Goal: Task Accomplishment & Management: Manage account settings

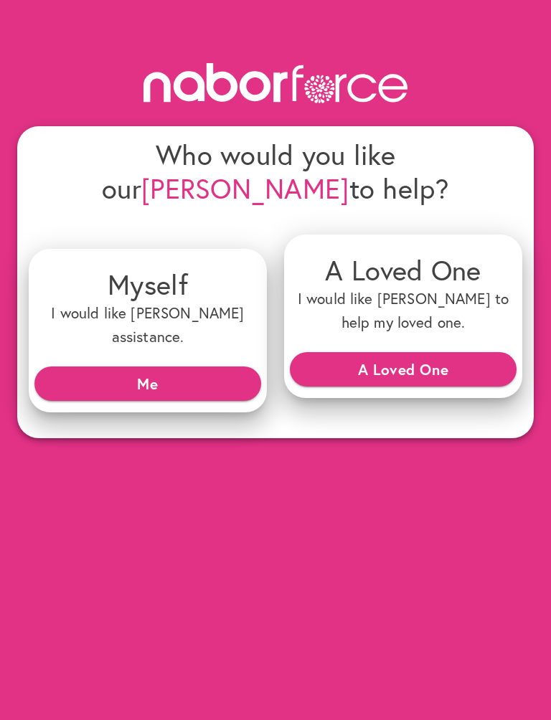
click at [156, 371] on span "Me" at bounding box center [148, 384] width 204 height 26
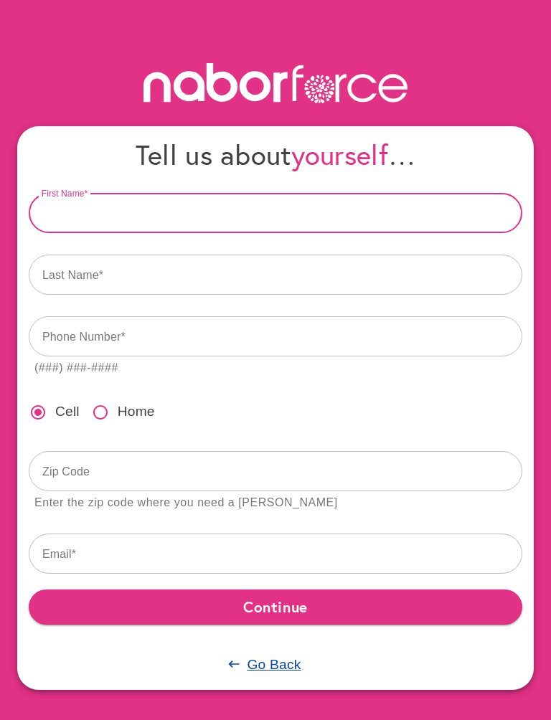
click at [105, 212] on input "text" at bounding box center [275, 213] width 493 height 40
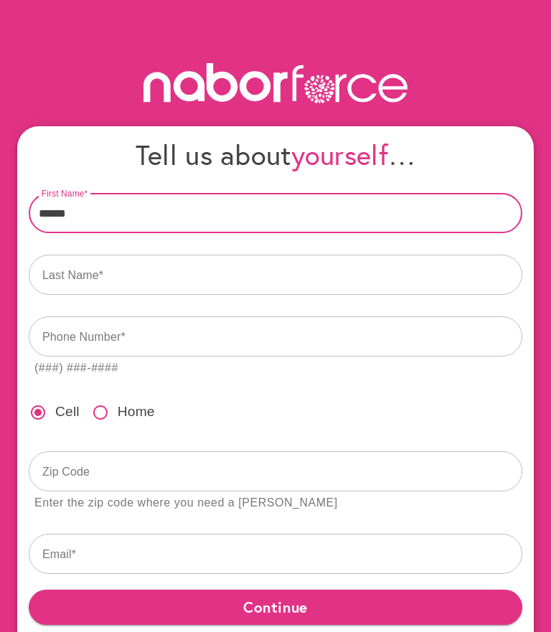
type input "******"
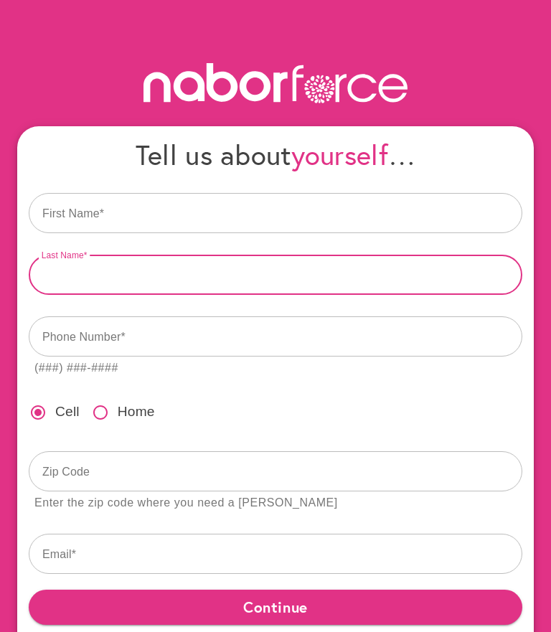
click at [100, 270] on input "text" at bounding box center [275, 274] width 493 height 40
type input "*******"
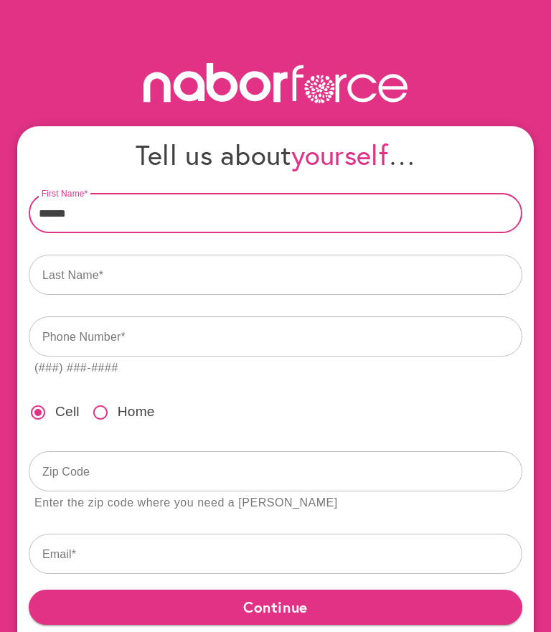
click at [143, 219] on input "******" at bounding box center [275, 213] width 493 height 40
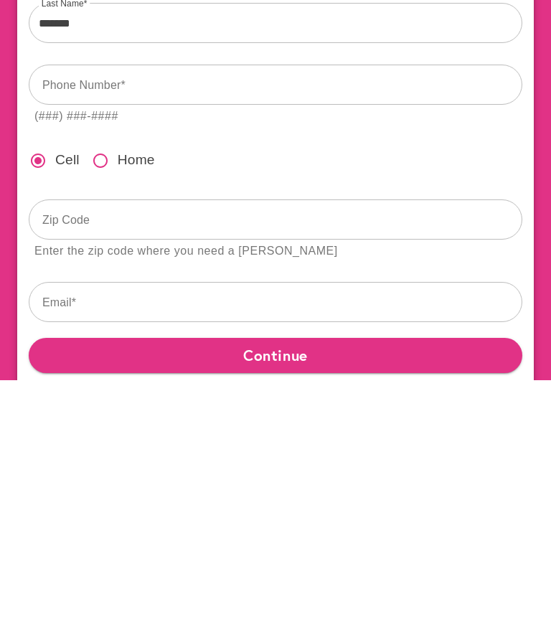
type input "**********"
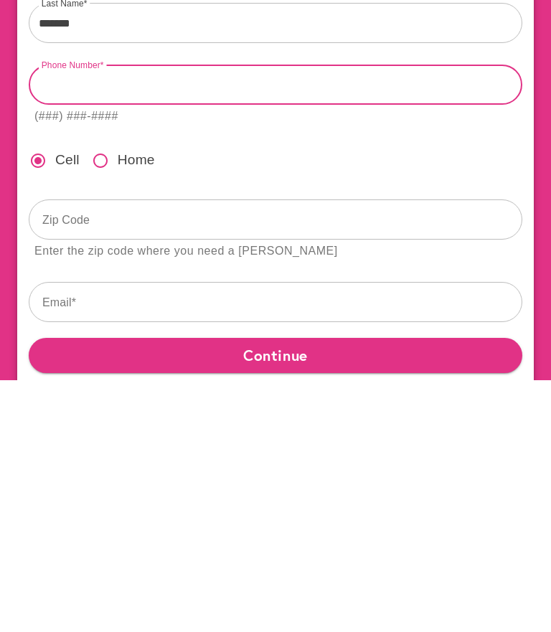
click at [97, 316] on input "tel" at bounding box center [275, 336] width 493 height 40
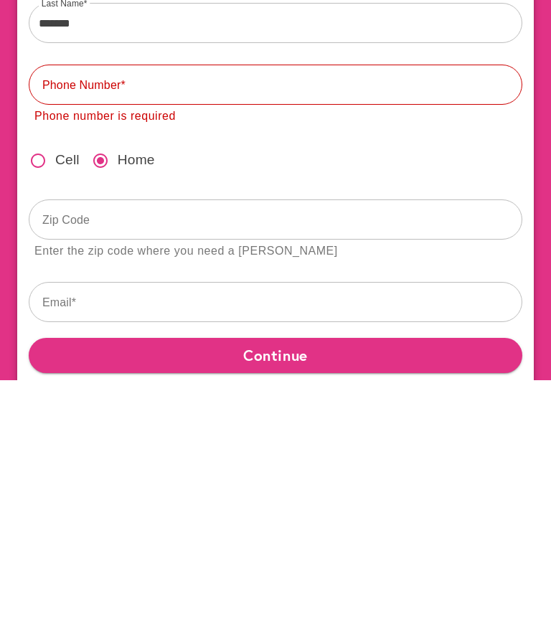
scroll to position [85, 0]
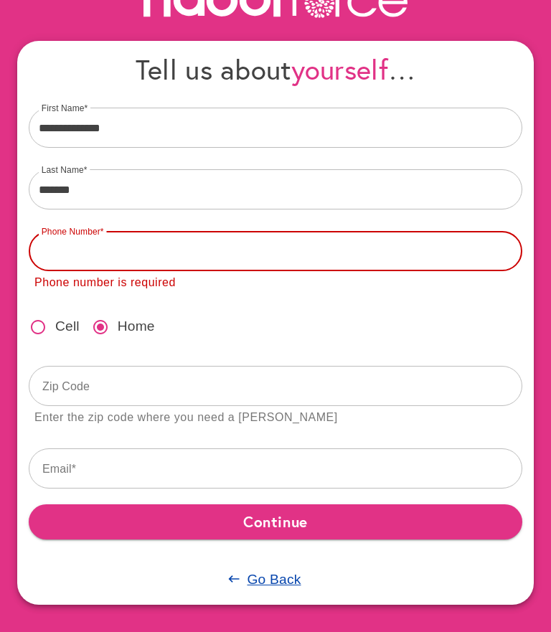
click at [165, 242] on input "tel" at bounding box center [275, 251] width 493 height 40
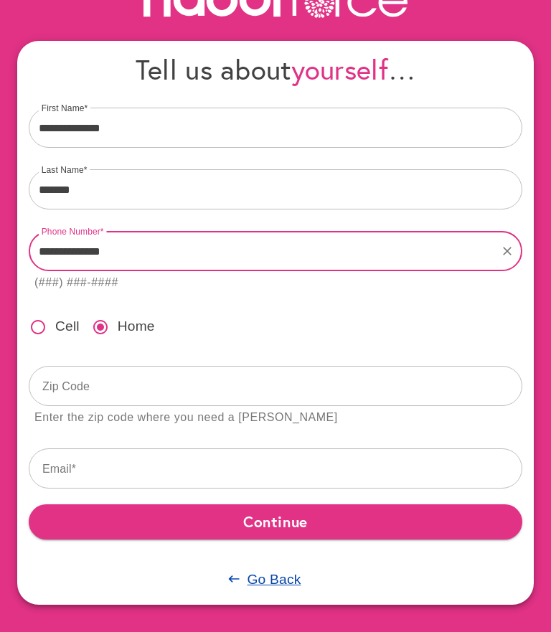
type input "**********"
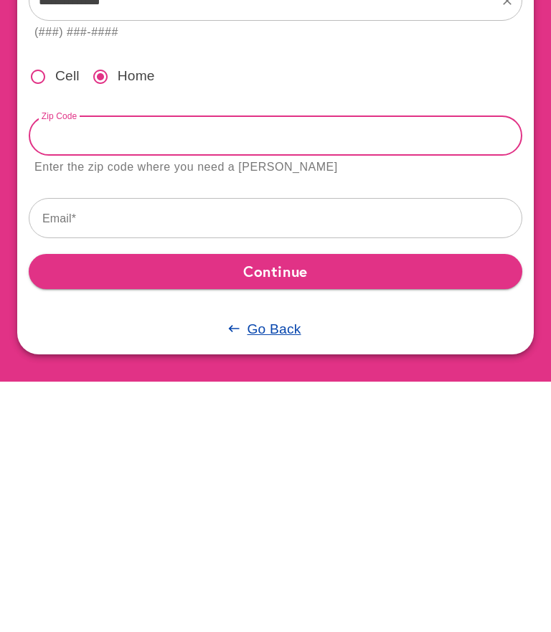
click at [130, 366] on input "text" at bounding box center [275, 386] width 493 height 40
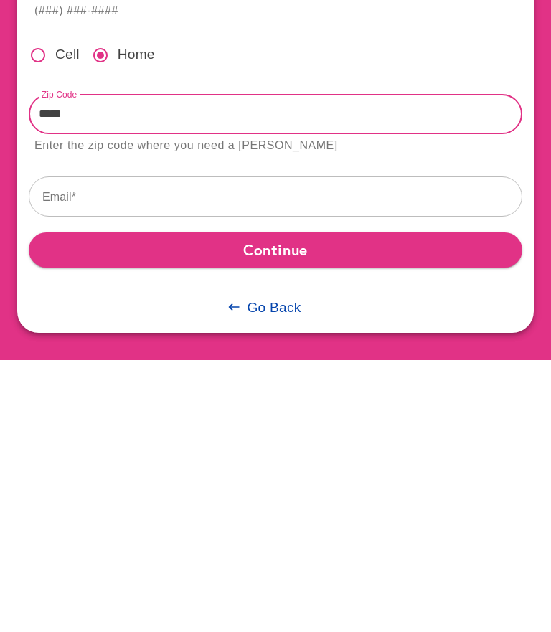
type input "*****"
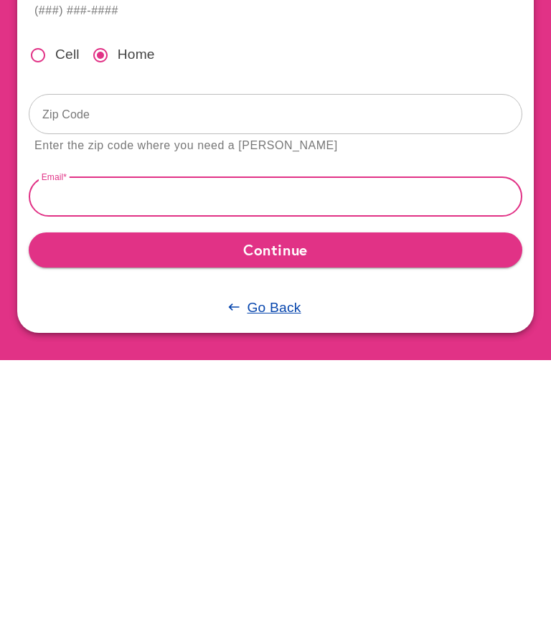
click at [107, 448] on input "text" at bounding box center [275, 468] width 493 height 40
type input "**********"
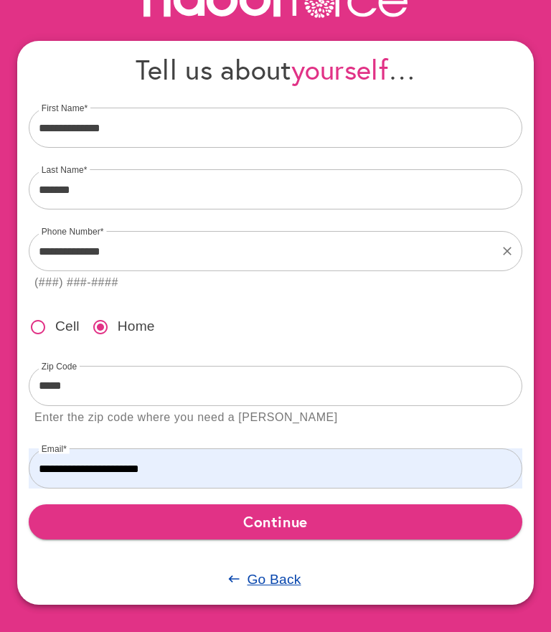
click at [291, 515] on span "Continue" at bounding box center [275, 521] width 470 height 26
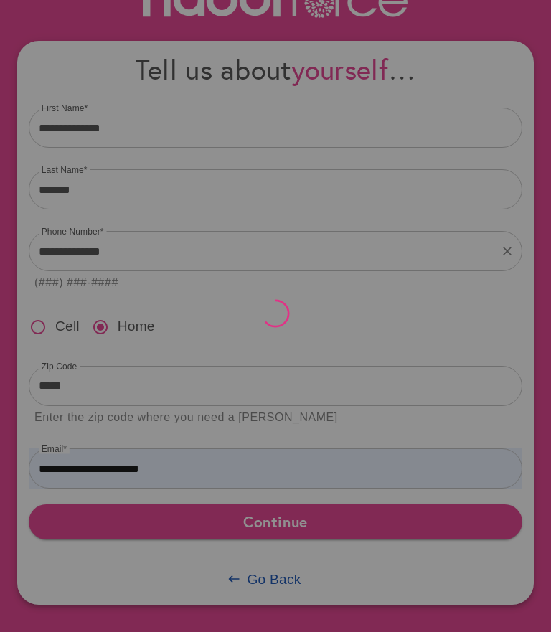
scroll to position [0, 0]
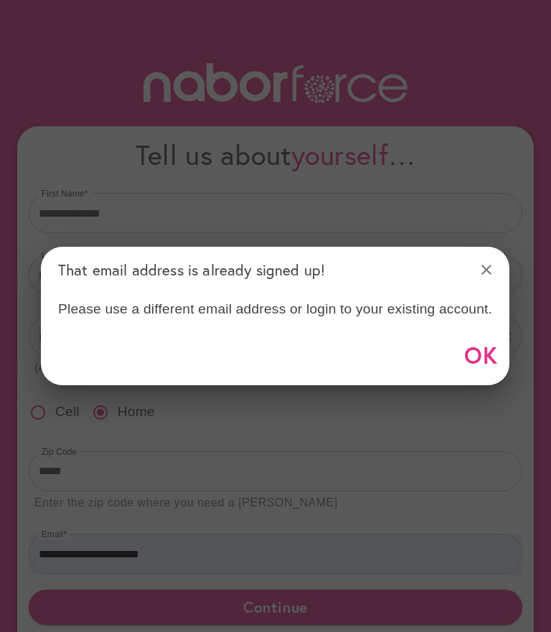
click at [486, 446] on div at bounding box center [275, 316] width 551 height 632
click at [482, 434] on div at bounding box center [275, 316] width 551 height 632
click at [480, 436] on div at bounding box center [275, 316] width 551 height 632
click at [478, 444] on div at bounding box center [275, 316] width 551 height 632
click at [295, 599] on div at bounding box center [275, 316] width 551 height 632
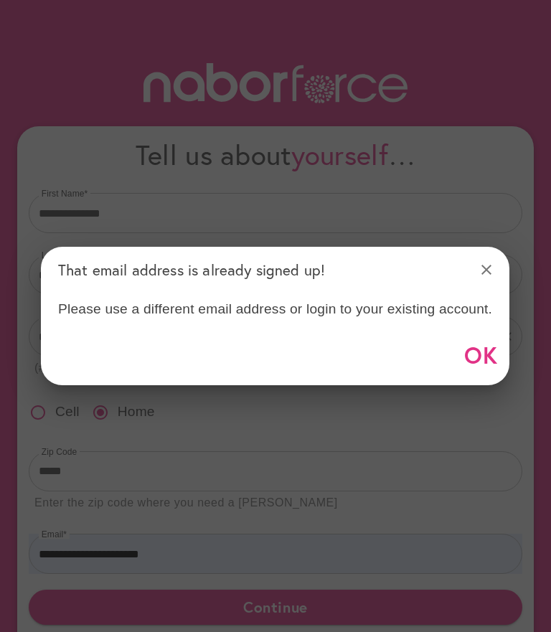
click at [484, 360] on span "OK" at bounding box center [481, 355] width 34 height 40
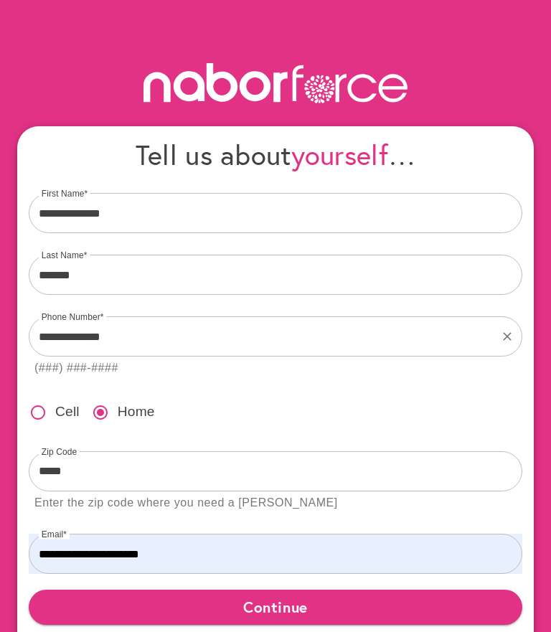
scroll to position [85, 0]
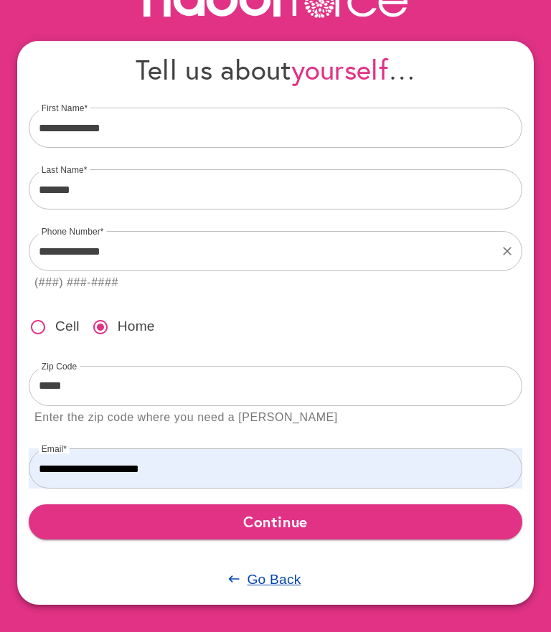
click at [280, 584] on u "Go Back" at bounding box center [274, 578] width 54 height 15
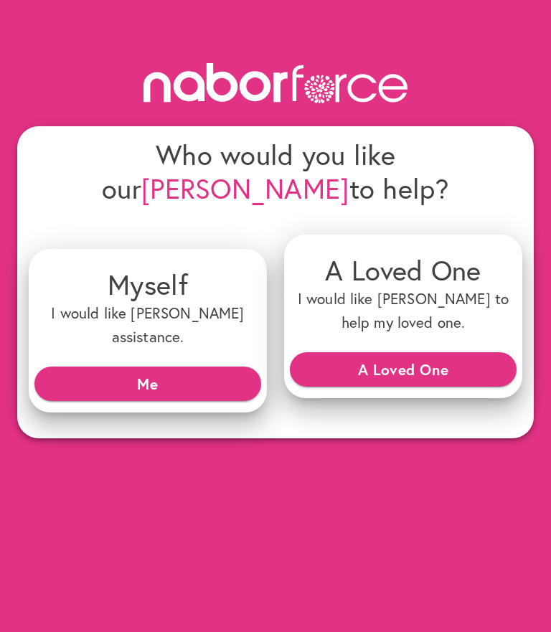
click at [430, 352] on button "A Loved One" at bounding box center [403, 369] width 227 height 34
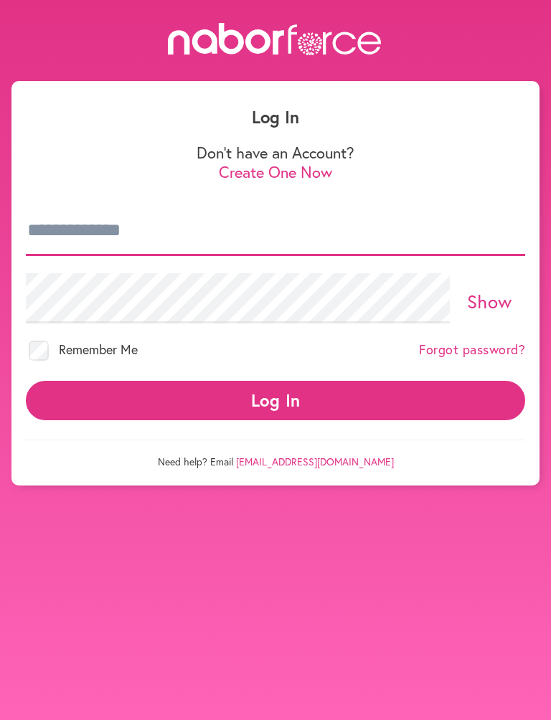
click at [76, 232] on input "email" at bounding box center [275, 231] width 499 height 50
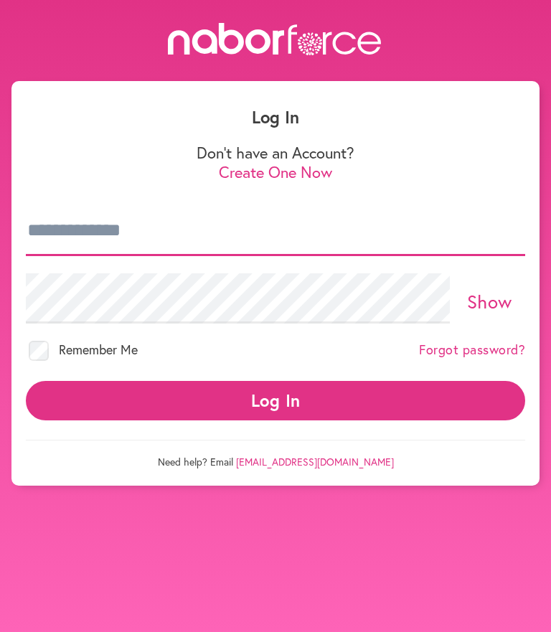
type input "**********"
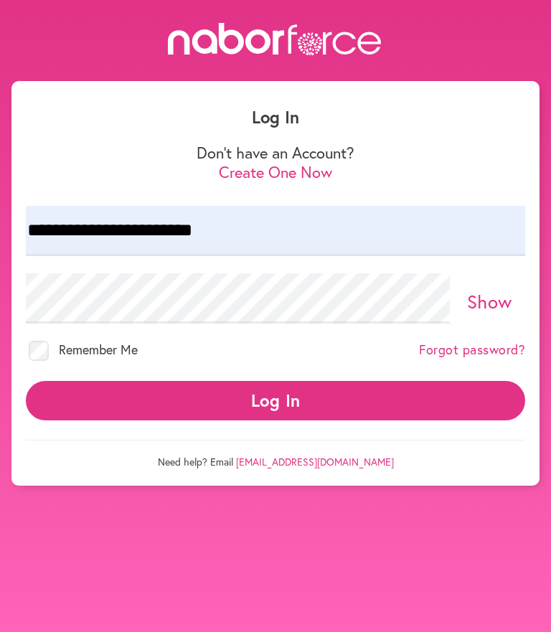
click at [482, 303] on link "Show" at bounding box center [489, 301] width 45 height 24
click at [281, 411] on button "Log In" at bounding box center [275, 400] width 499 height 39
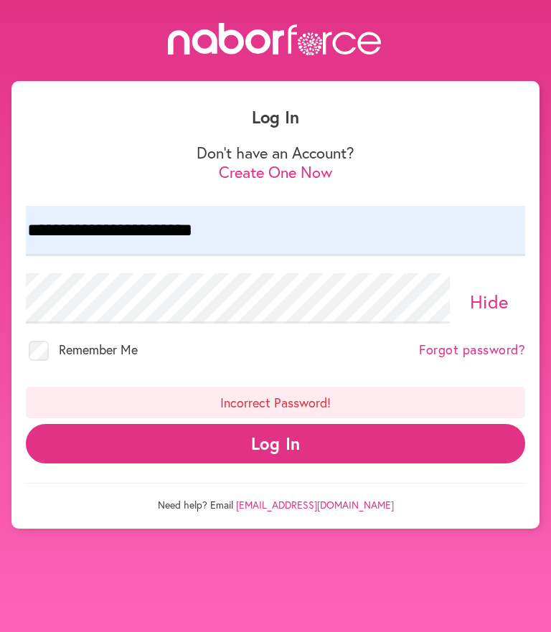
click at [456, 354] on link "Forgot password?" at bounding box center [472, 350] width 106 height 16
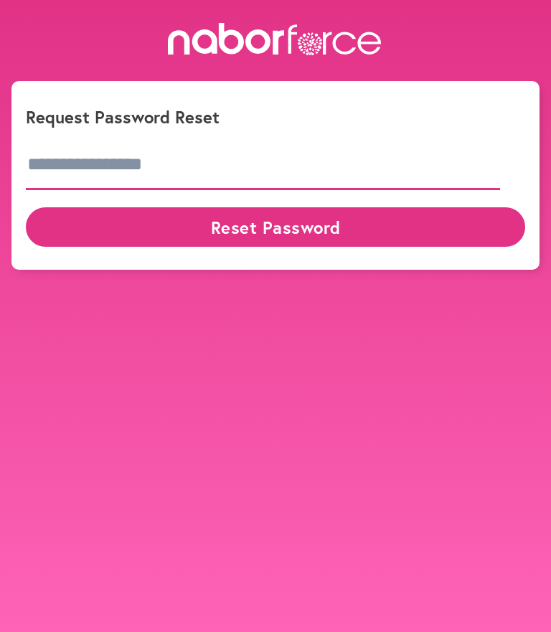
click at [174, 161] on input "email" at bounding box center [263, 165] width 474 height 50
type input "**********"
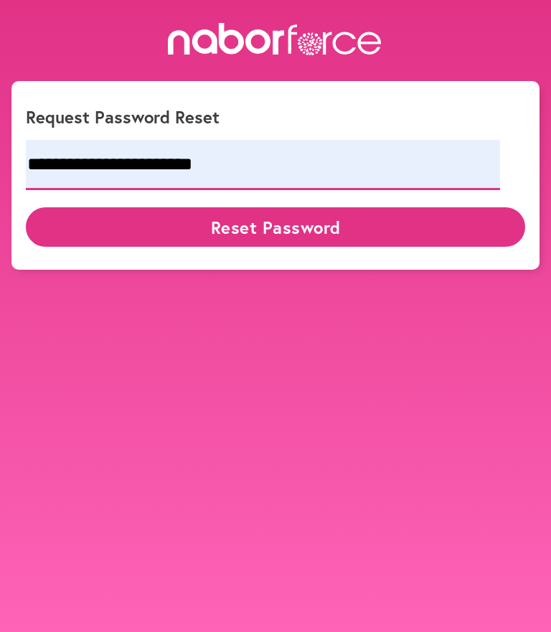
click at [260, 227] on button "Reset Password" at bounding box center [275, 226] width 499 height 39
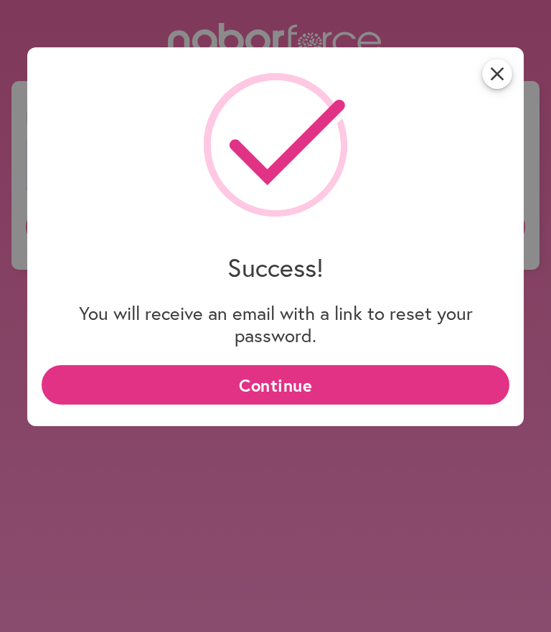
click at [279, 391] on button "Continue" at bounding box center [275, 384] width 467 height 39
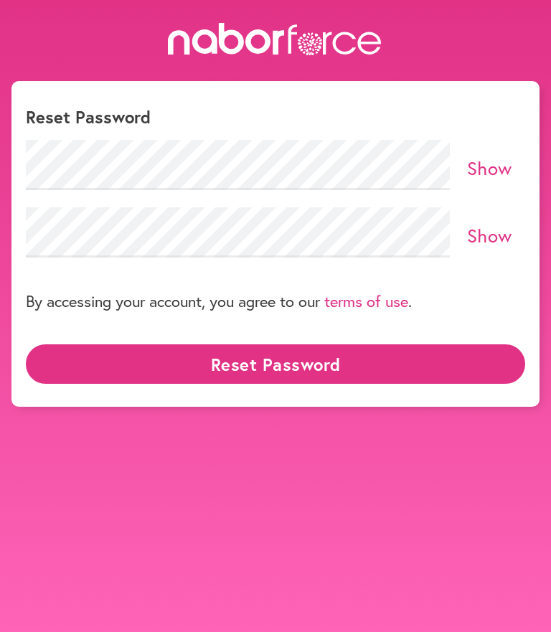
click at [486, 243] on link "Show" at bounding box center [489, 235] width 45 height 24
click at [489, 173] on link "Show" at bounding box center [489, 168] width 45 height 24
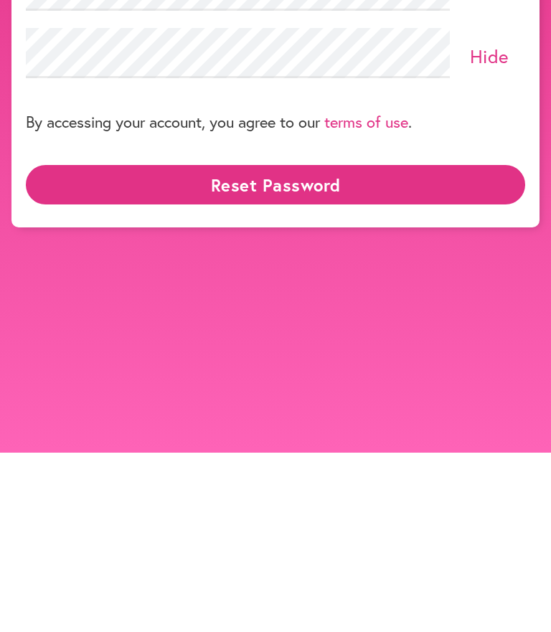
click at [364, 290] on link "terms of use" at bounding box center [366, 300] width 84 height 21
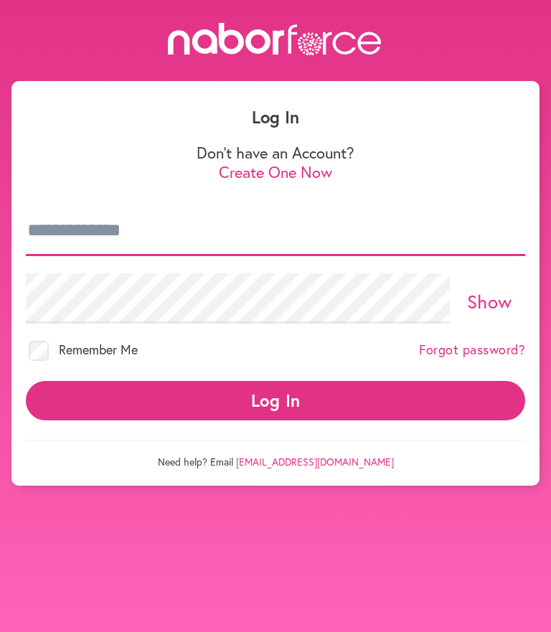
click at [127, 225] on input "email" at bounding box center [275, 231] width 499 height 50
type input "**********"
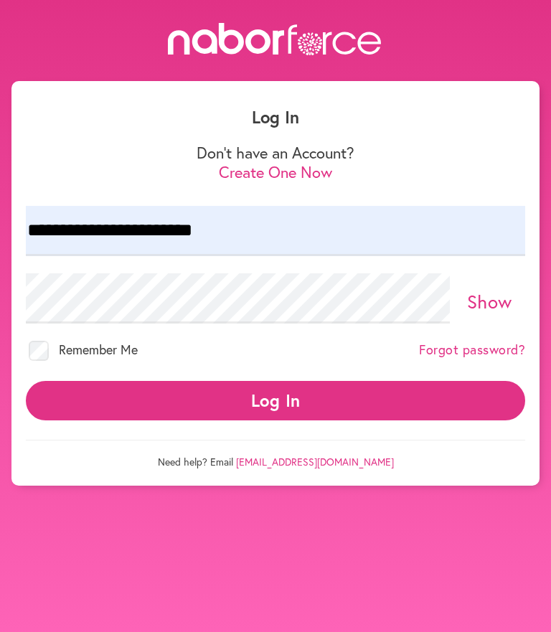
click at [480, 328] on div "Show" at bounding box center [275, 298] width 499 height 67
click at [482, 309] on link "Show" at bounding box center [489, 301] width 45 height 24
click at [294, 404] on button "Log In" at bounding box center [275, 400] width 499 height 39
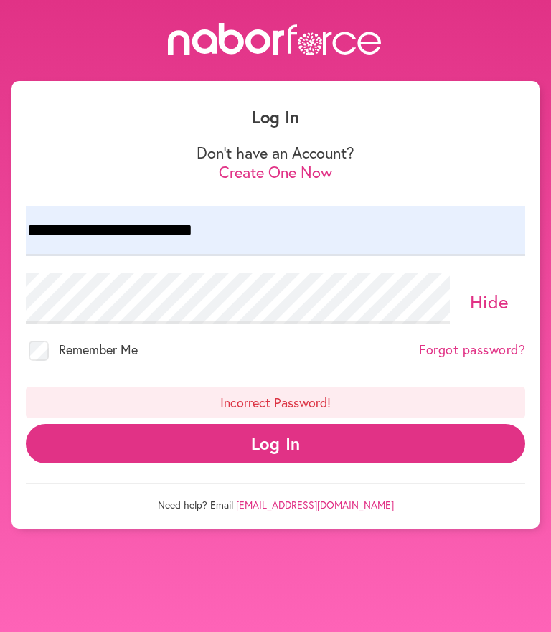
click at [272, 444] on button "Log In" at bounding box center [275, 443] width 499 height 39
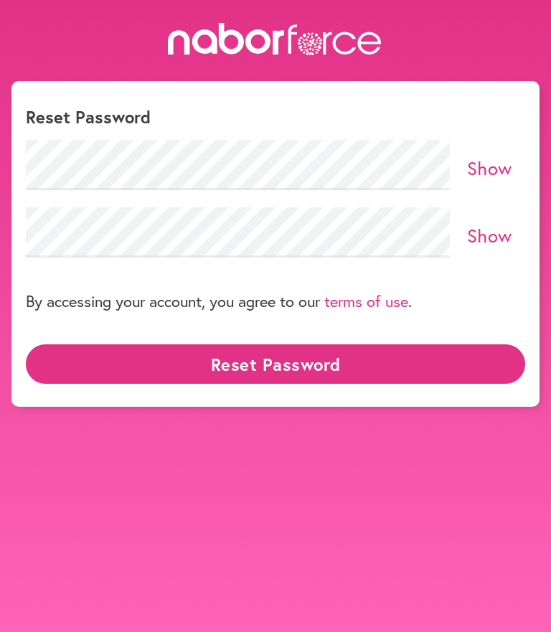
click at [482, 243] on link "Show" at bounding box center [489, 235] width 45 height 24
click at [492, 175] on link "Show" at bounding box center [489, 168] width 45 height 24
click at [272, 366] on button "Reset Password" at bounding box center [275, 363] width 499 height 39
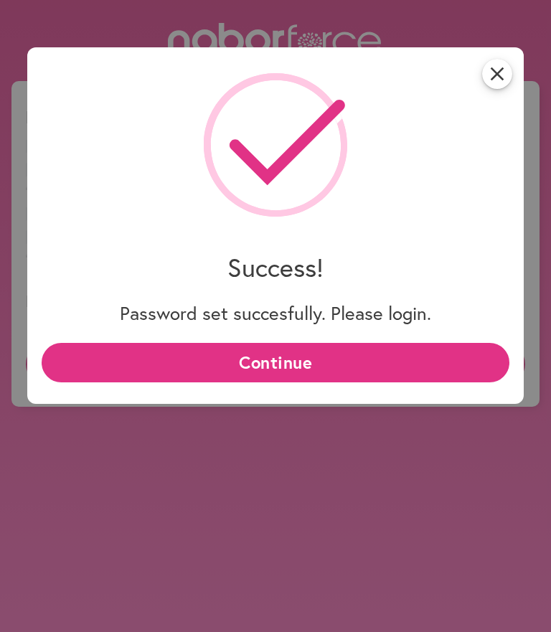
click at [280, 381] on button "Continue" at bounding box center [275, 362] width 467 height 39
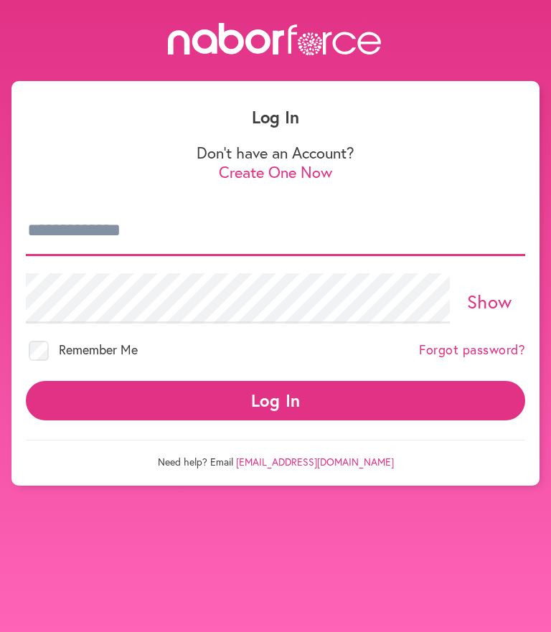
click at [209, 230] on input "email" at bounding box center [275, 231] width 499 height 50
type input "**********"
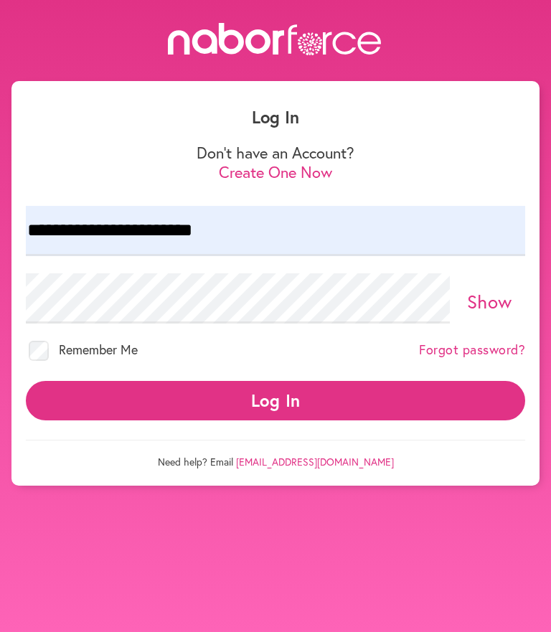
click at [490, 305] on link "Show" at bounding box center [489, 301] width 45 height 24
click at [288, 404] on button "Log In" at bounding box center [275, 400] width 499 height 39
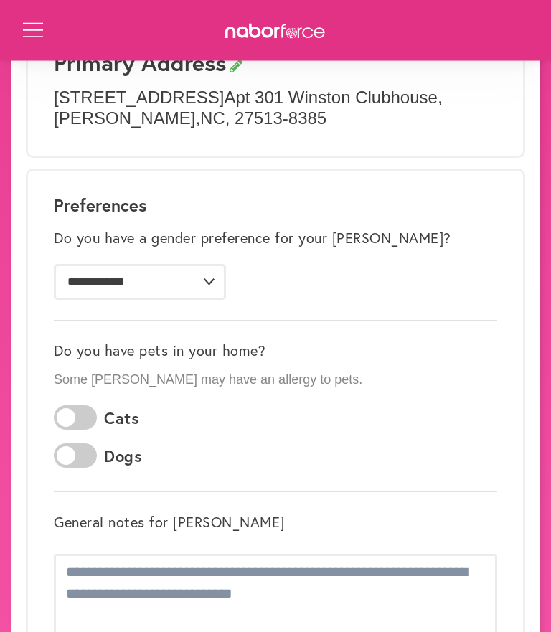
scroll to position [358, 0]
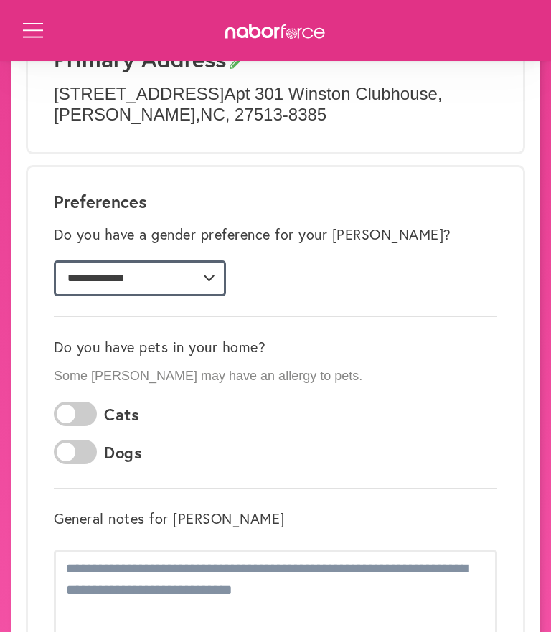
click at [207, 272] on select "**********" at bounding box center [140, 278] width 172 height 36
select select "*"
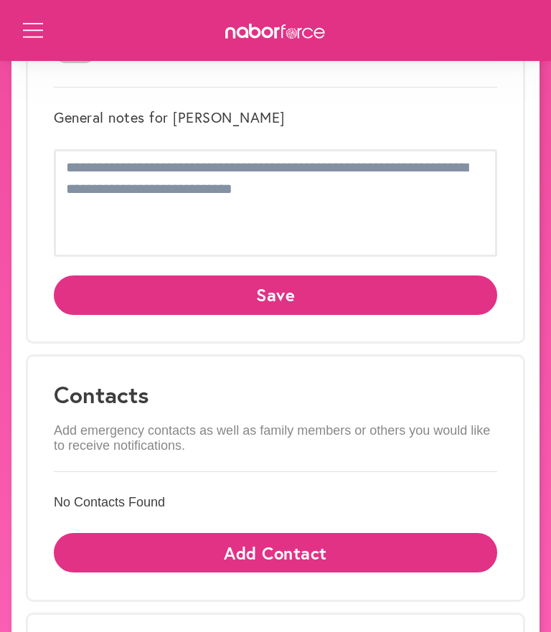
scroll to position [803, 0]
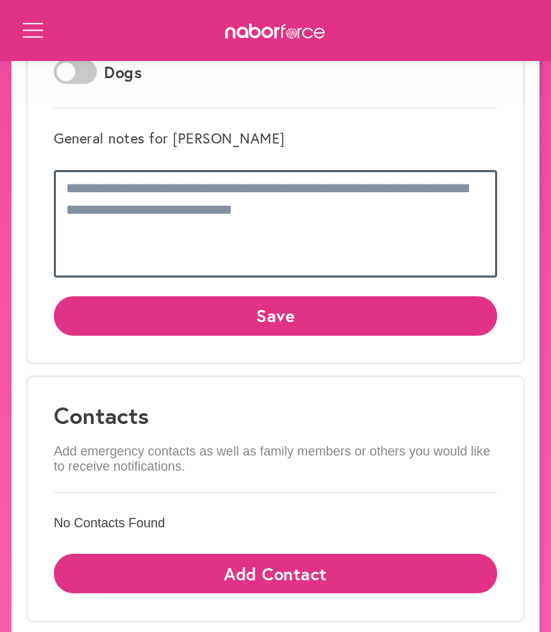
click at [303, 186] on textarea at bounding box center [275, 224] width 443 height 108
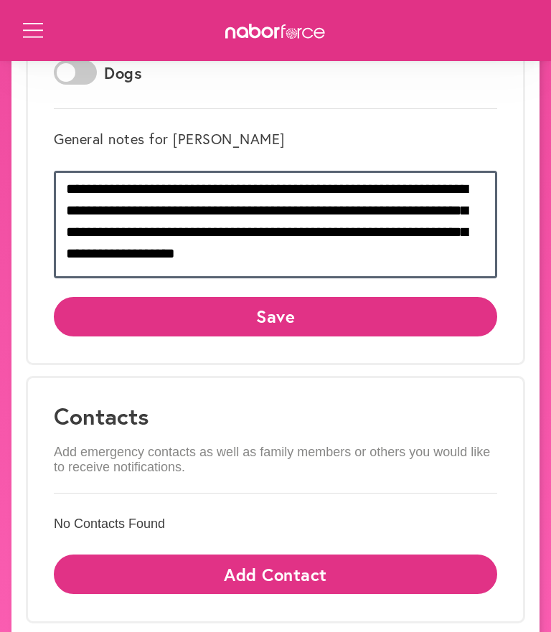
click at [323, 227] on textarea "**********" at bounding box center [275, 225] width 443 height 108
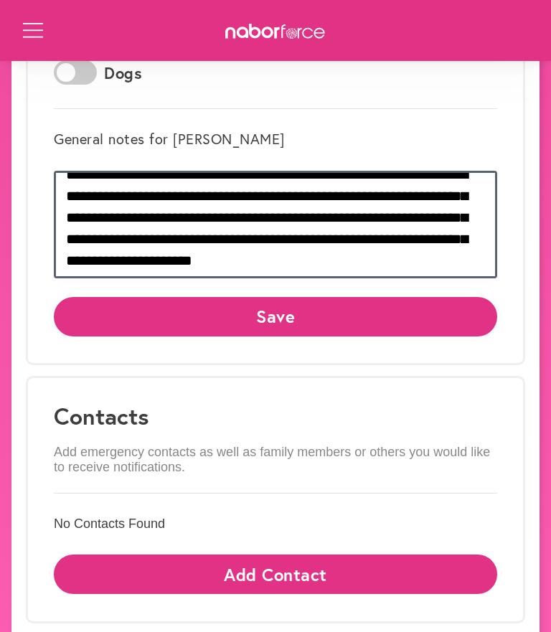
scroll to position [14, 0]
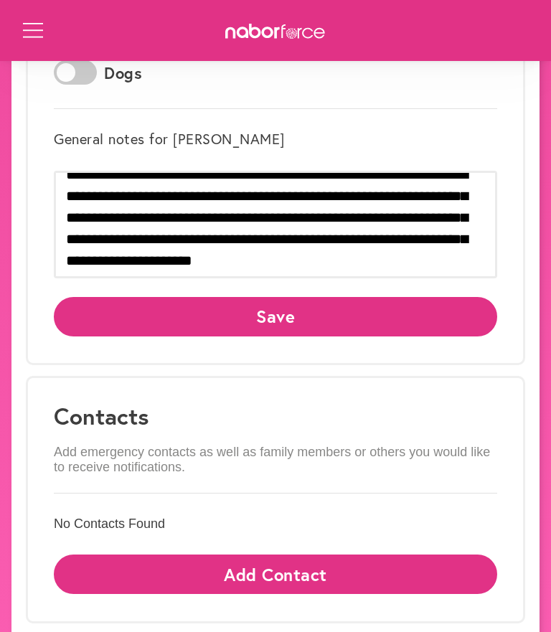
click at [285, 308] on button "Save" at bounding box center [275, 316] width 443 height 39
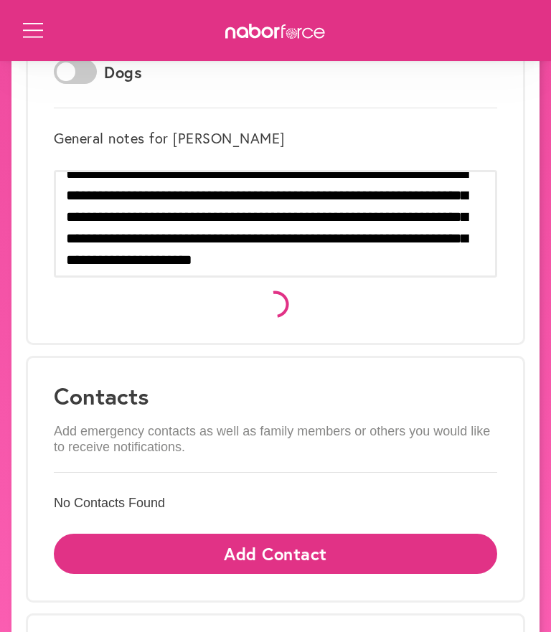
scroll to position [0, 0]
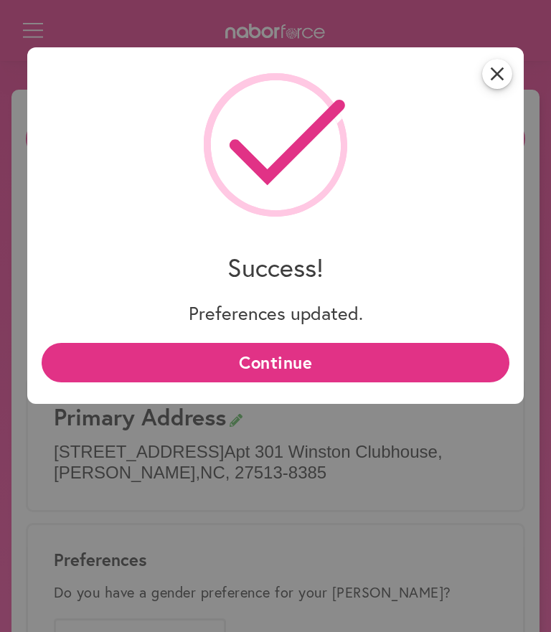
click at [278, 358] on button "Continue" at bounding box center [275, 362] width 467 height 39
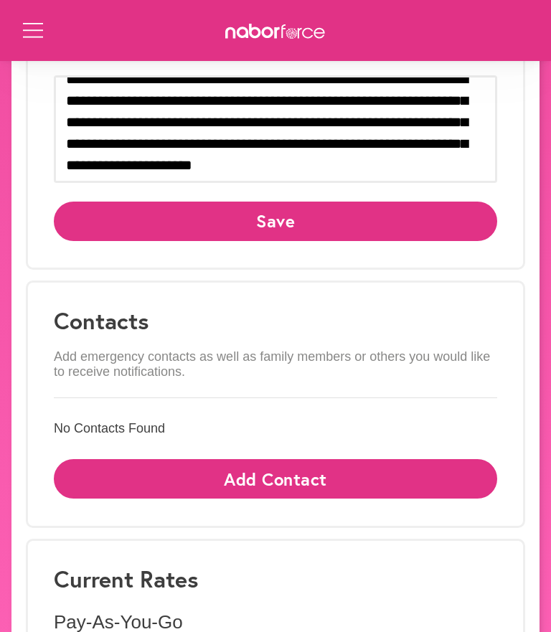
scroll to position [920, 0]
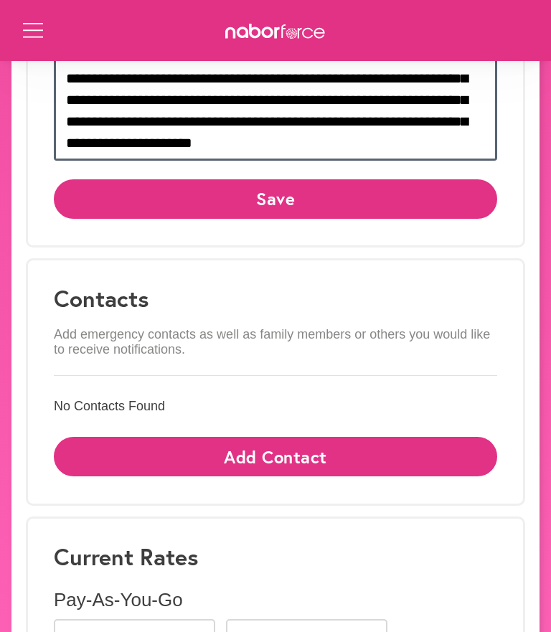
click at [353, 119] on textarea "**********" at bounding box center [275, 107] width 443 height 108
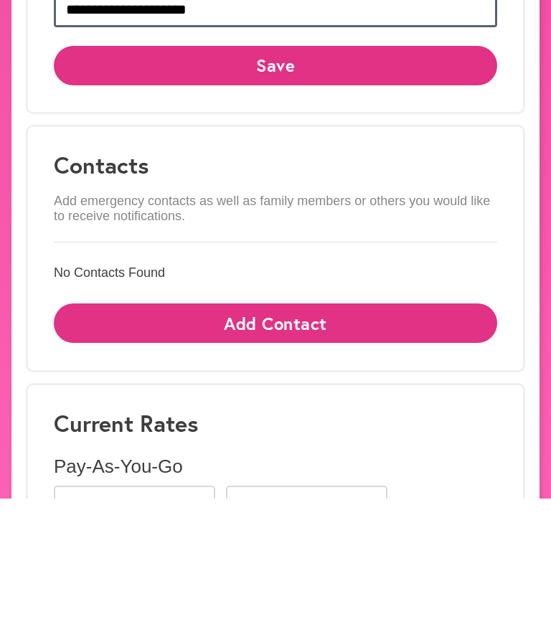
type textarea "**********"
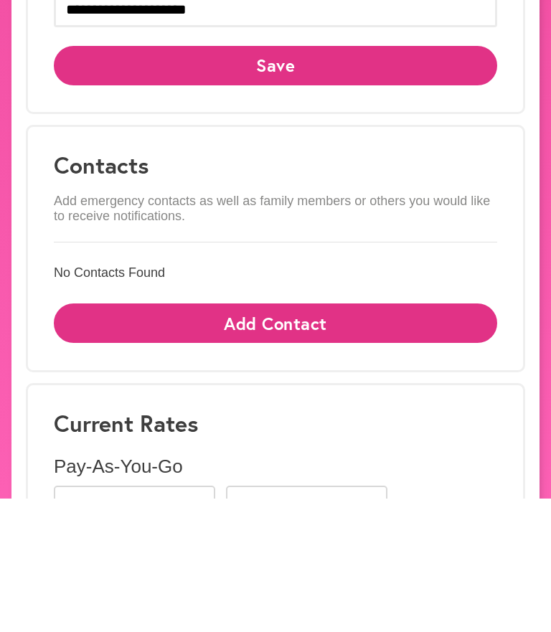
click at [287, 437] on button "Add Contact" at bounding box center [275, 456] width 443 height 39
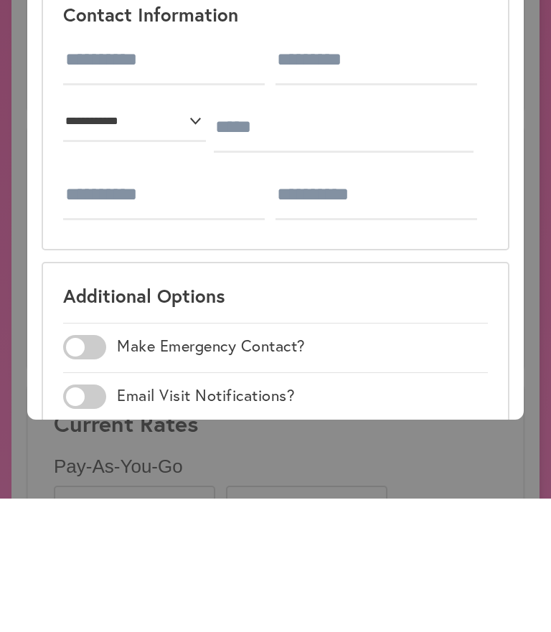
scroll to position [1006, 0]
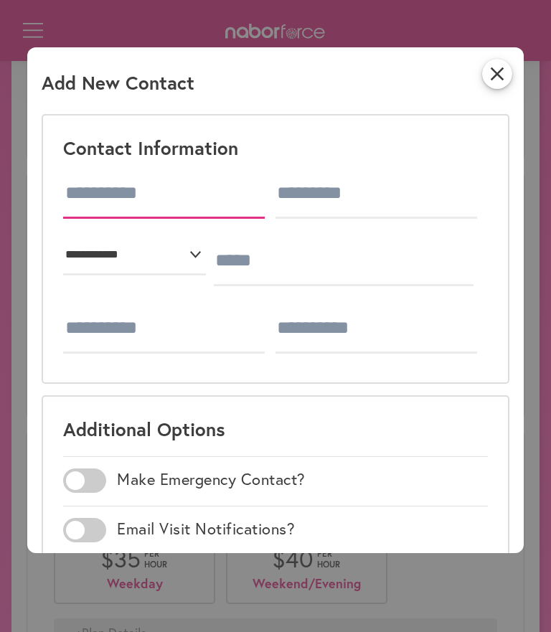
click at [181, 188] on input "text" at bounding box center [163, 193] width 201 height 50
type input "****"
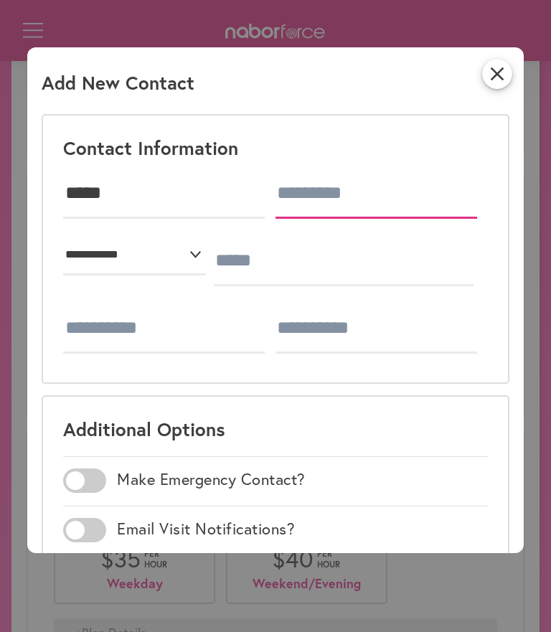
click at [275, 219] on input "text" at bounding box center [375, 193] width 201 height 50
type input "*******"
click at [168, 275] on select "**********" at bounding box center [134, 255] width 143 height 39
select select "***"
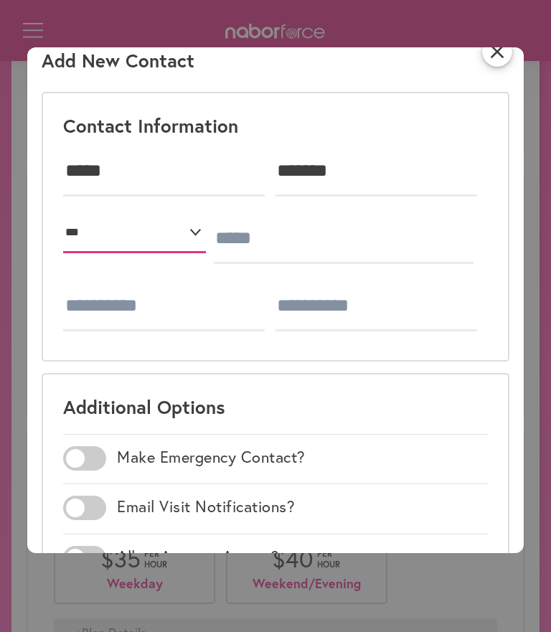
scroll to position [23, 0]
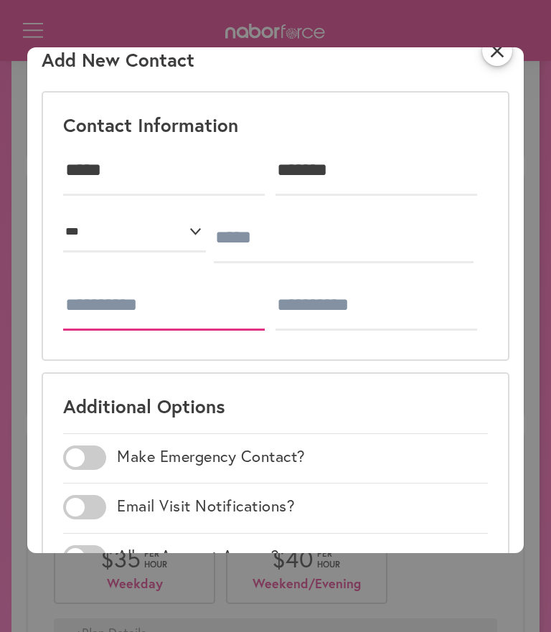
click at [125, 330] on input "tel" at bounding box center [163, 305] width 201 height 50
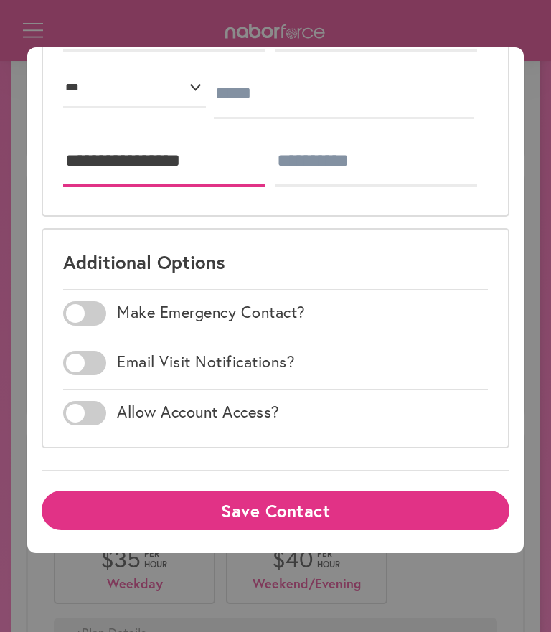
scroll to position [251, 0]
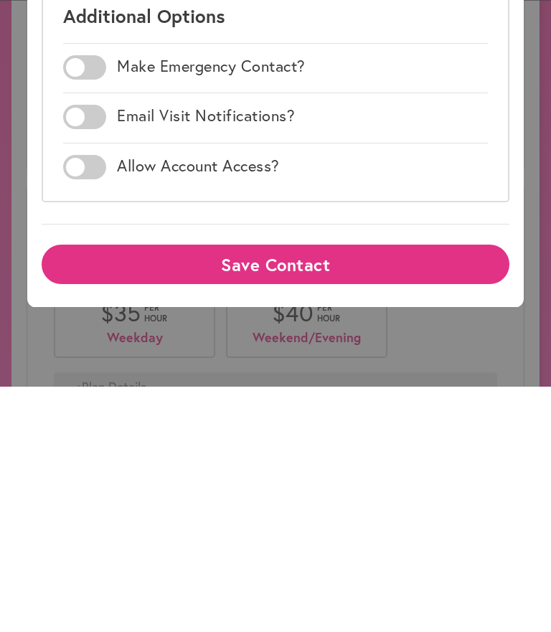
type input "**********"
click at [103, 401] on span at bounding box center [84, 413] width 43 height 24
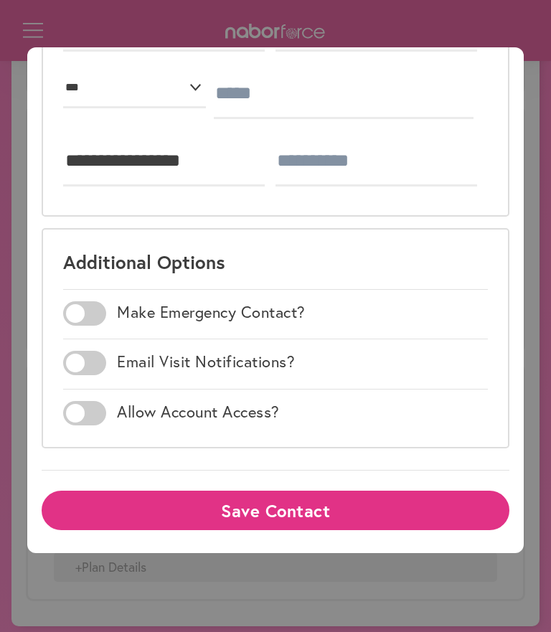
click at [104, 325] on label at bounding box center [84, 313] width 43 height 24
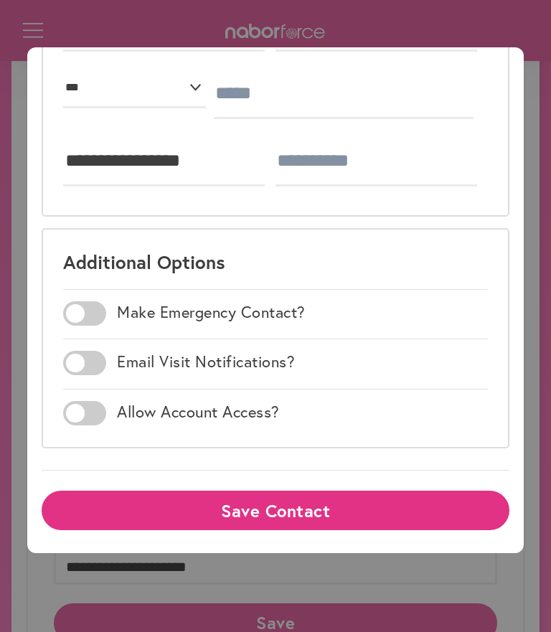
scroll to position [562, 0]
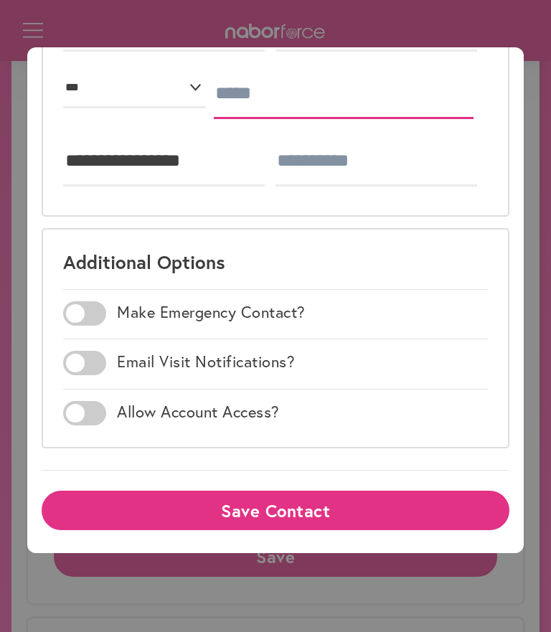
click at [259, 90] on input "text" at bounding box center [344, 94] width 260 height 50
click at [261, 85] on input "text" at bounding box center [344, 94] width 260 height 50
click at [274, 88] on input "text" at bounding box center [344, 94] width 260 height 50
click at [272, 87] on input "text" at bounding box center [344, 94] width 260 height 50
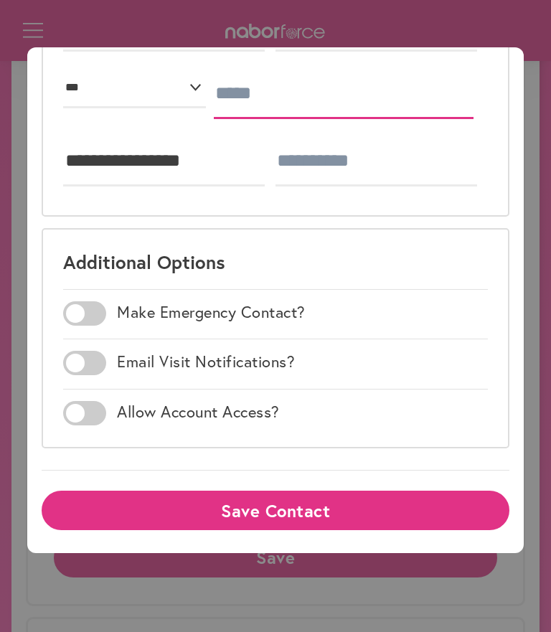
click at [224, 92] on input "text" at bounding box center [344, 94] width 260 height 50
click at [229, 88] on input "text" at bounding box center [344, 94] width 260 height 50
click at [219, 96] on input "text" at bounding box center [344, 94] width 260 height 50
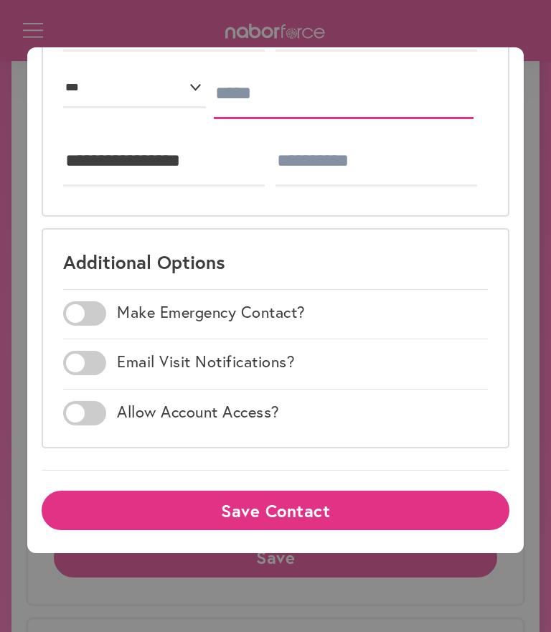
click at [259, 80] on input "text" at bounding box center [344, 94] width 260 height 50
click at [220, 97] on input "text" at bounding box center [344, 94] width 260 height 50
click at [232, 90] on input "text" at bounding box center [344, 94] width 260 height 50
click at [214, 95] on input "text" at bounding box center [344, 94] width 260 height 50
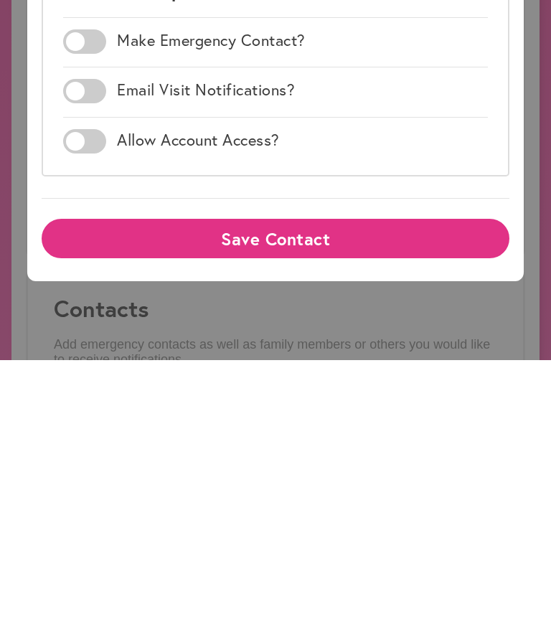
scroll to position [251, 0]
click at [326, 490] on button "Save Contact" at bounding box center [275, 509] width 467 height 39
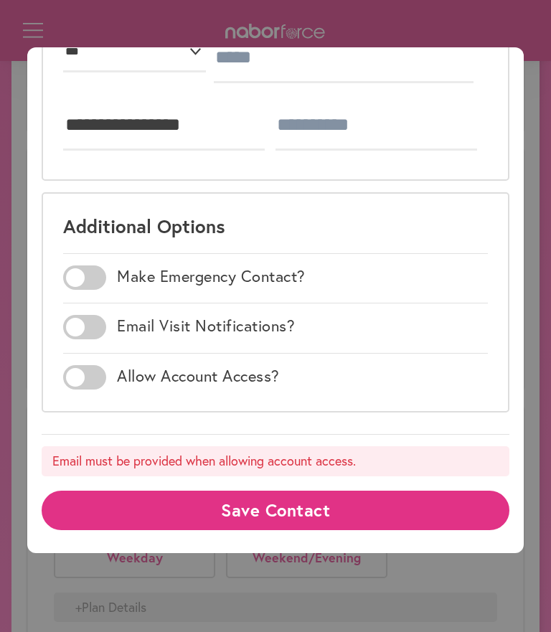
scroll to position [206, 0]
click at [285, 83] on input "text" at bounding box center [344, 58] width 260 height 50
type input "*"
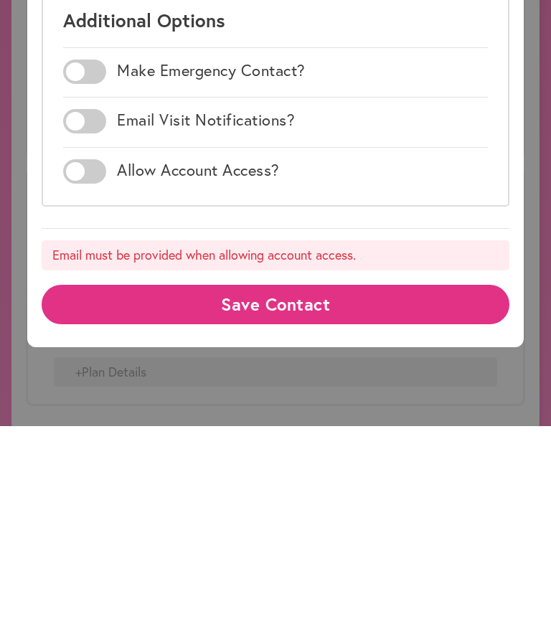
scroll to position [1072, 0]
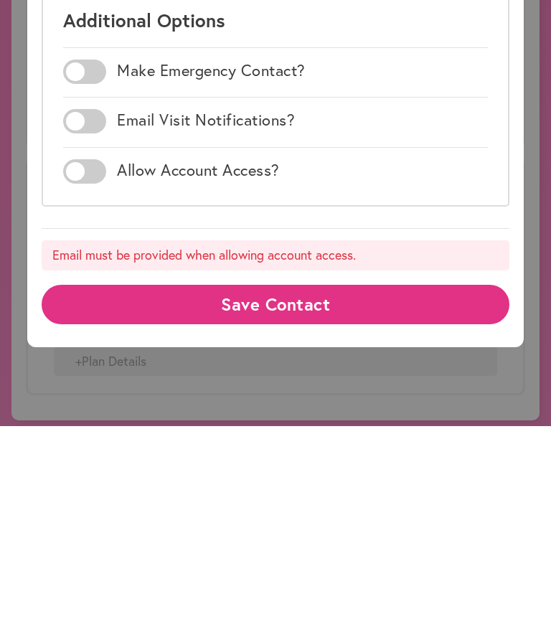
type input "**********"
click at [282, 490] on button "Save Contact" at bounding box center [275, 509] width 467 height 39
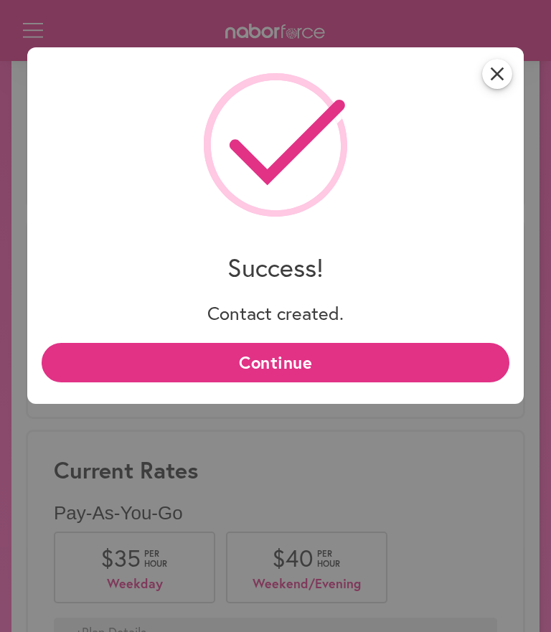
scroll to position [0, 0]
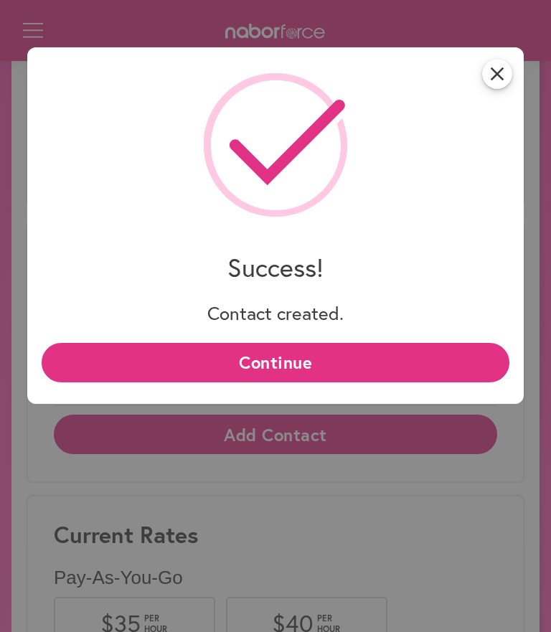
click at [290, 366] on button "Continue" at bounding box center [275, 362] width 467 height 39
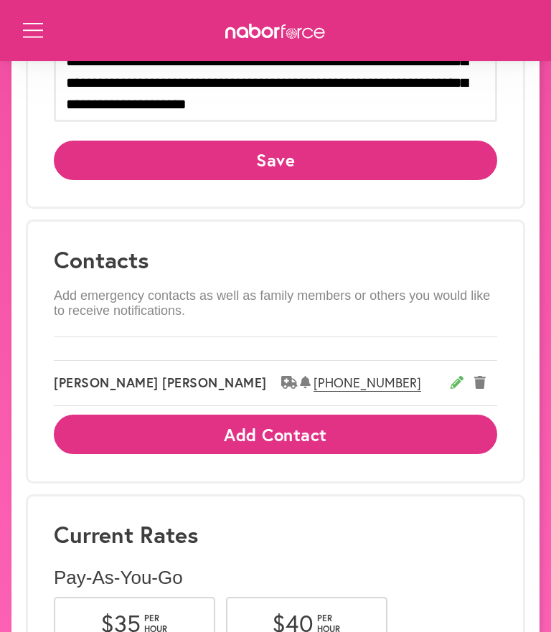
click at [275, 428] on button "Add Contact" at bounding box center [275, 433] width 443 height 39
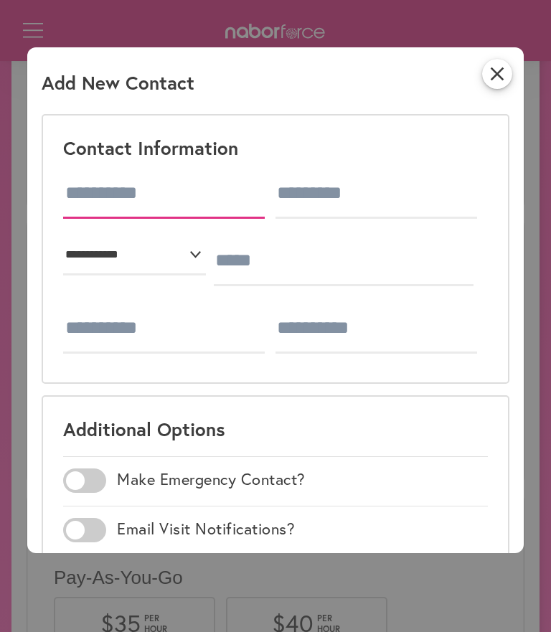
click at [119, 206] on input "text" at bounding box center [163, 193] width 201 height 50
type input "***"
click at [275, 219] on input "text" at bounding box center [375, 193] width 201 height 50
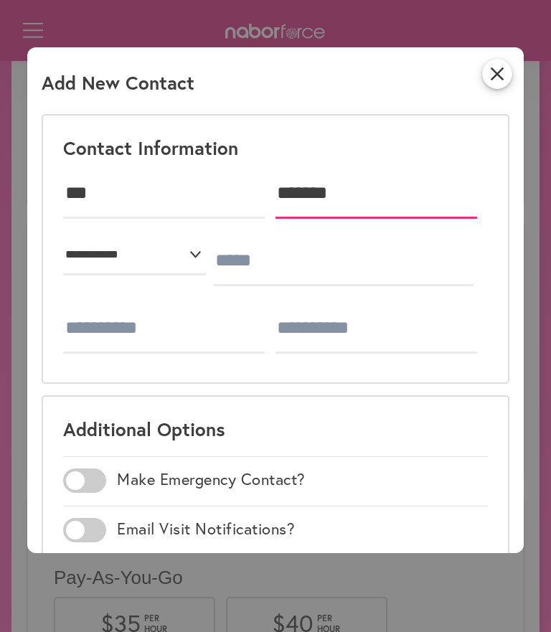
type input "*******"
click at [130, 275] on select "**********" at bounding box center [134, 255] width 143 height 39
select select "***"
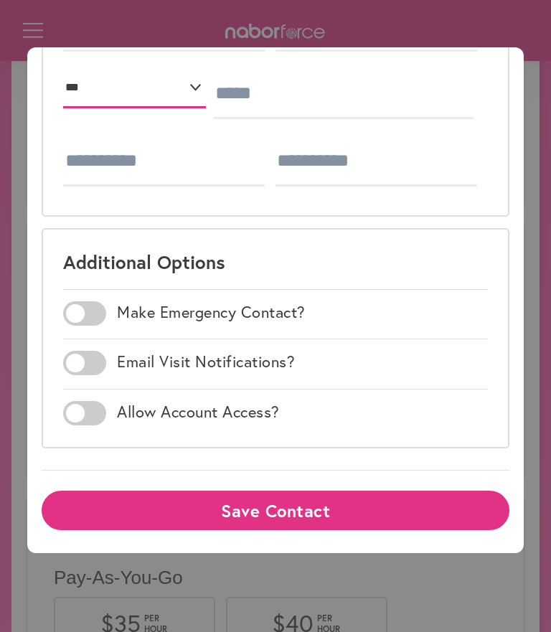
scroll to position [1024, 0]
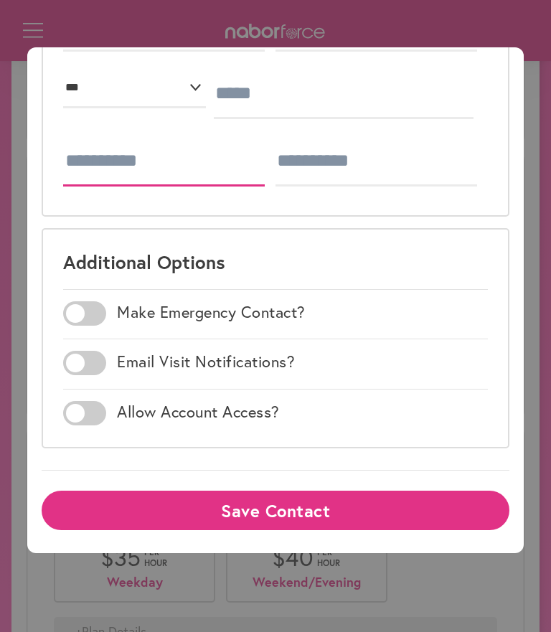
click at [140, 186] on input "tel" at bounding box center [163, 161] width 201 height 50
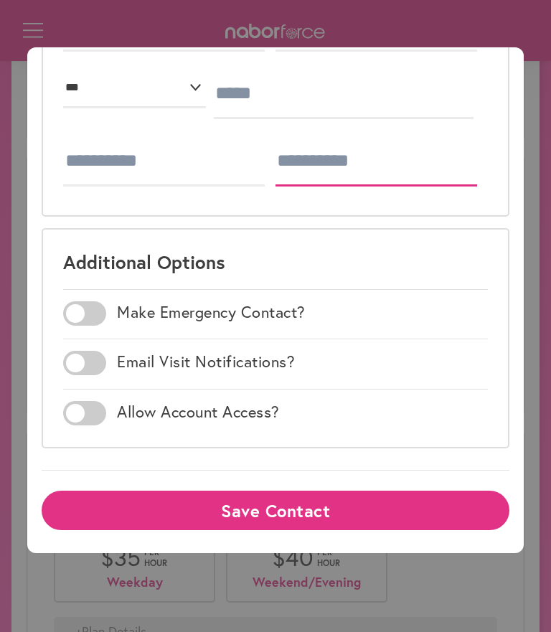
click at [275, 186] on input "tel" at bounding box center [375, 161] width 201 height 50
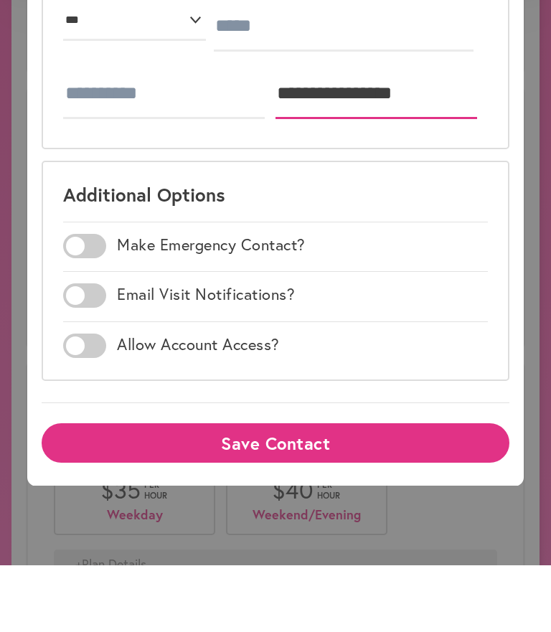
type input "**********"
click at [96, 305] on span at bounding box center [84, 313] width 43 height 24
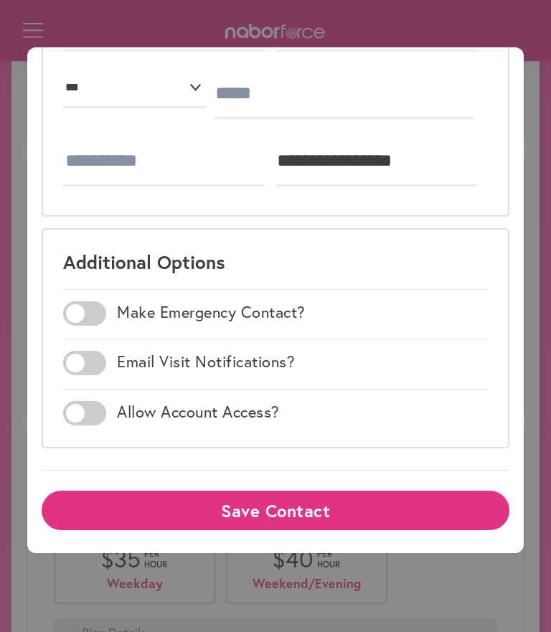
click at [100, 425] on span at bounding box center [84, 413] width 43 height 24
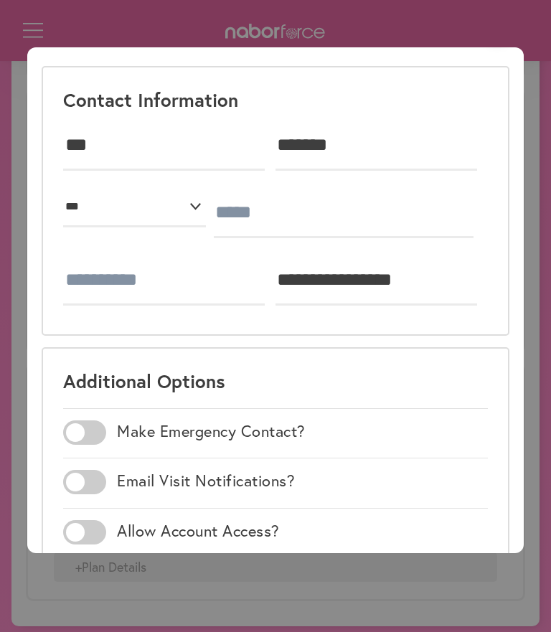
scroll to position [35, 0]
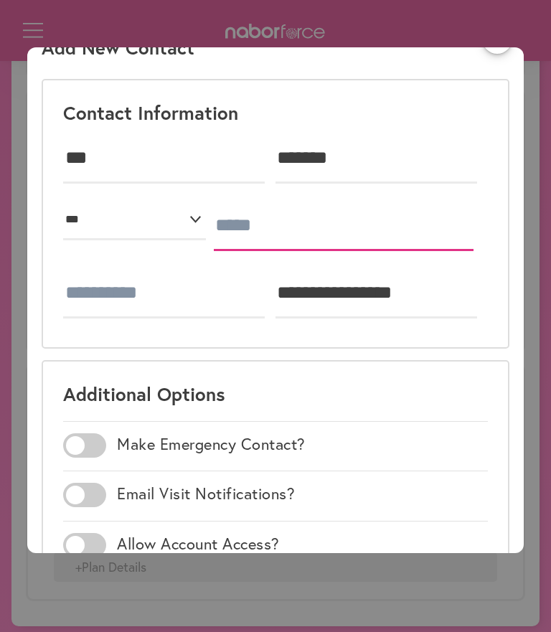
click at [292, 251] on input "text" at bounding box center [344, 226] width 260 height 50
type input "*"
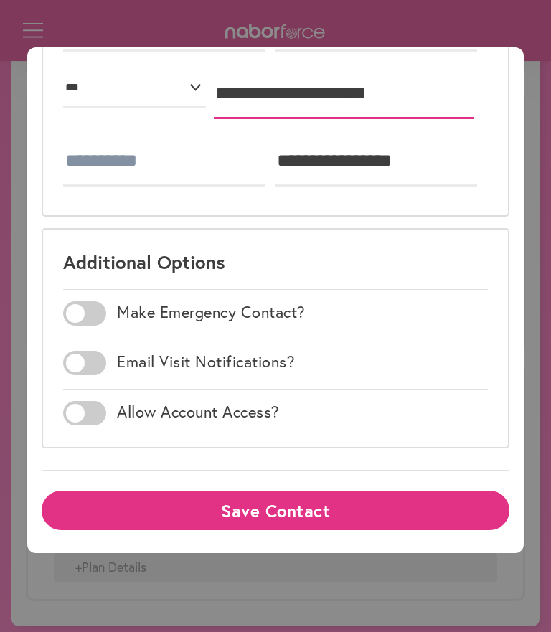
scroll to position [251, 0]
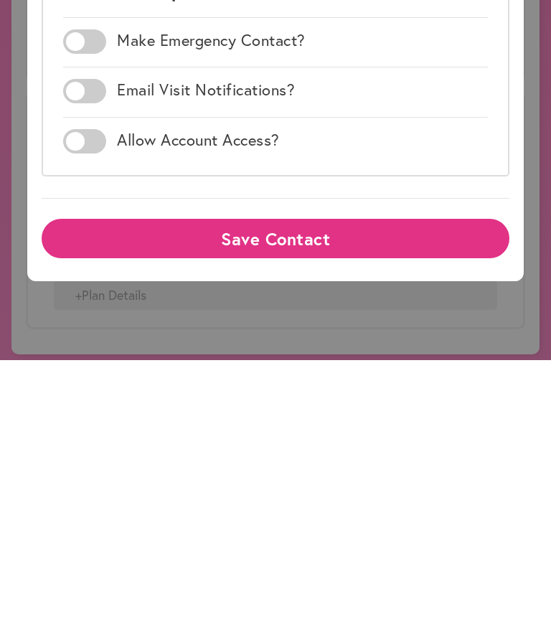
type input "**********"
click at [278, 490] on button "Save Contact" at bounding box center [275, 509] width 467 height 39
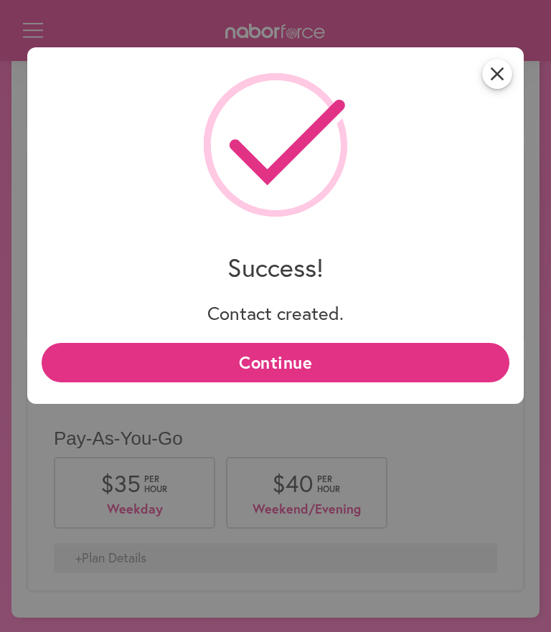
scroll to position [0, 0]
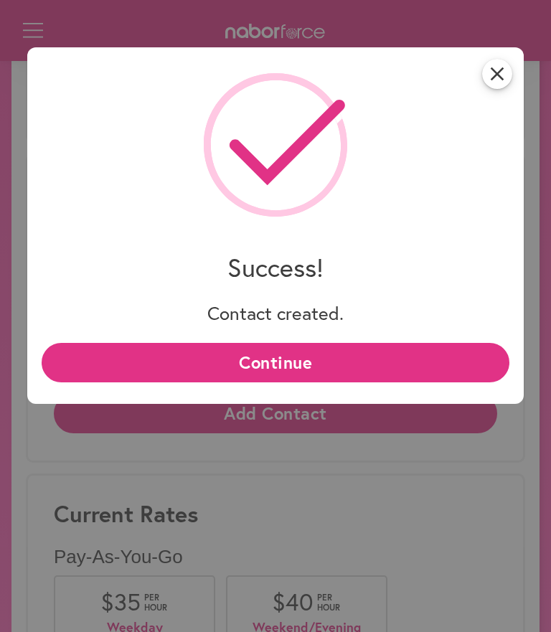
click at [289, 382] on button "Continue" at bounding box center [275, 362] width 467 height 39
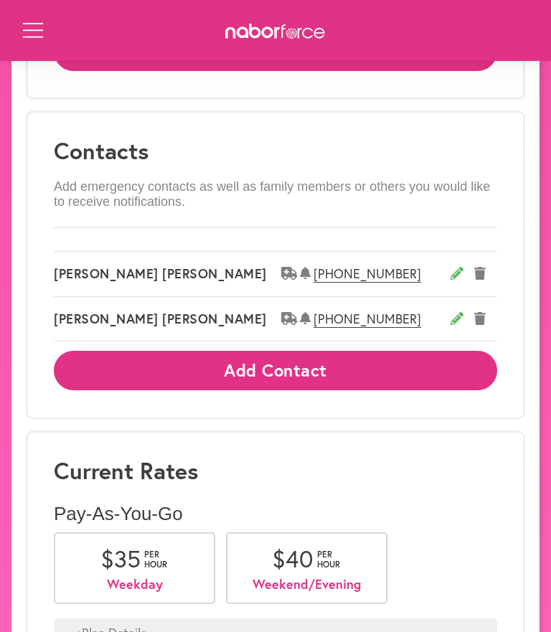
scroll to position [1133, 0]
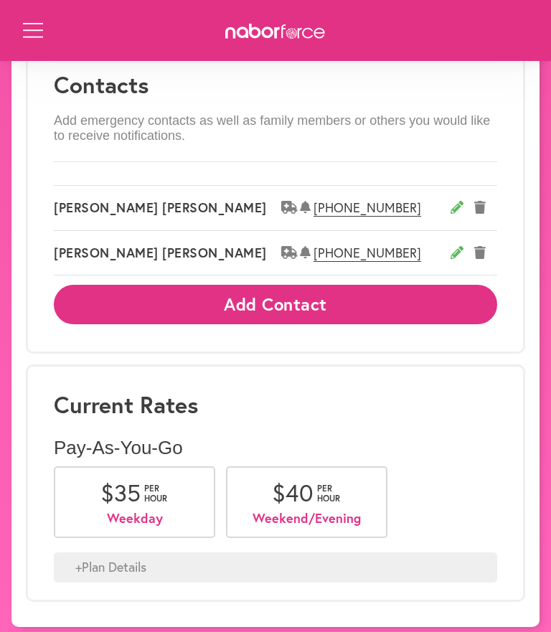
click at [81, 560] on div "+ Plan Details" at bounding box center [275, 567] width 443 height 30
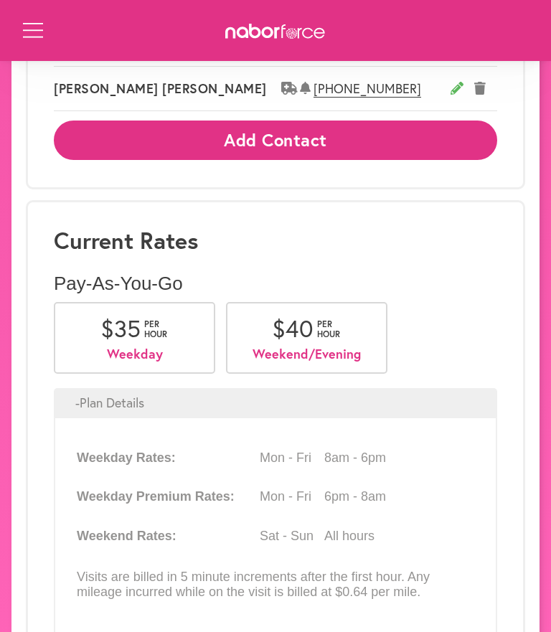
scroll to position [1283, 0]
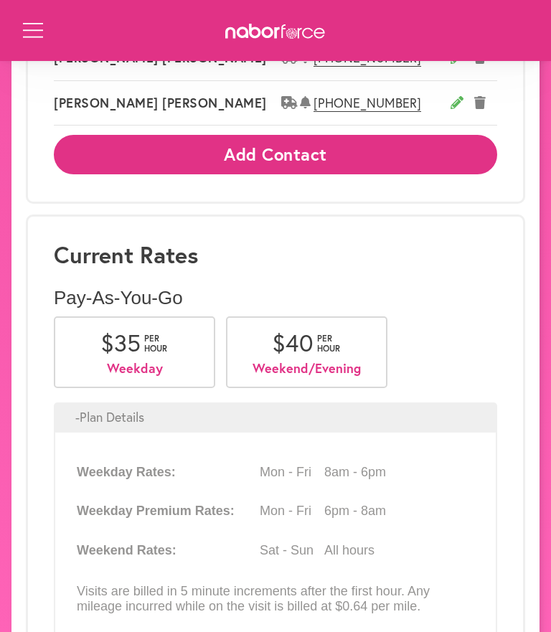
click at [134, 361] on p "Weekday" at bounding box center [134, 369] width 115 height 16
click at [148, 361] on p "Weekday" at bounding box center [134, 369] width 115 height 16
click at [148, 338] on span "per hour" at bounding box center [156, 343] width 25 height 21
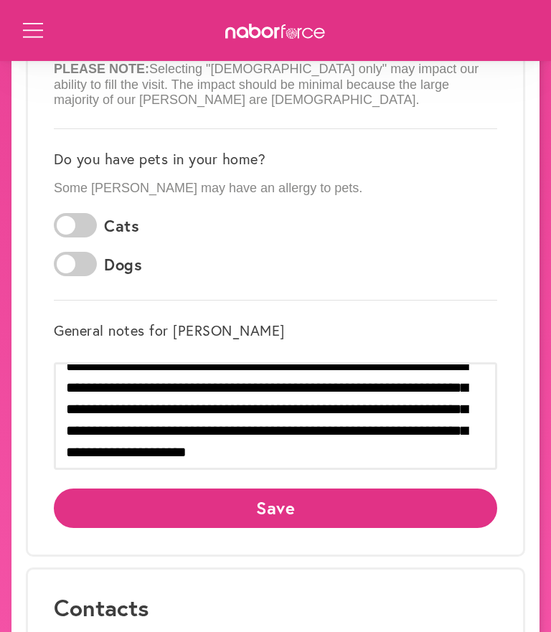
scroll to position [608, 0]
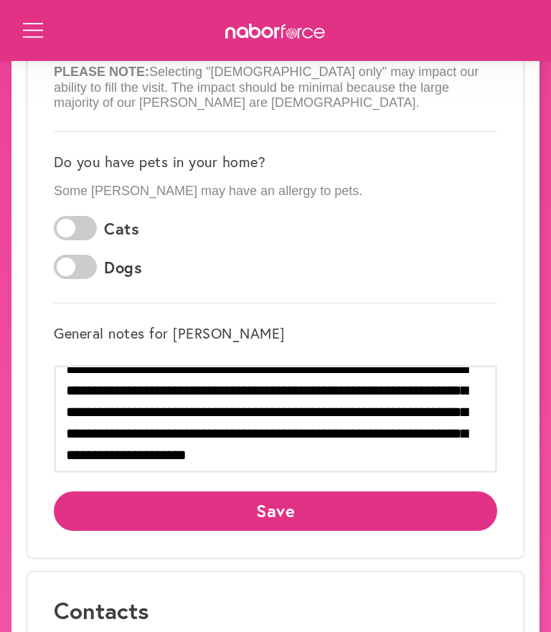
click at [280, 510] on button "Save" at bounding box center [275, 510] width 443 height 39
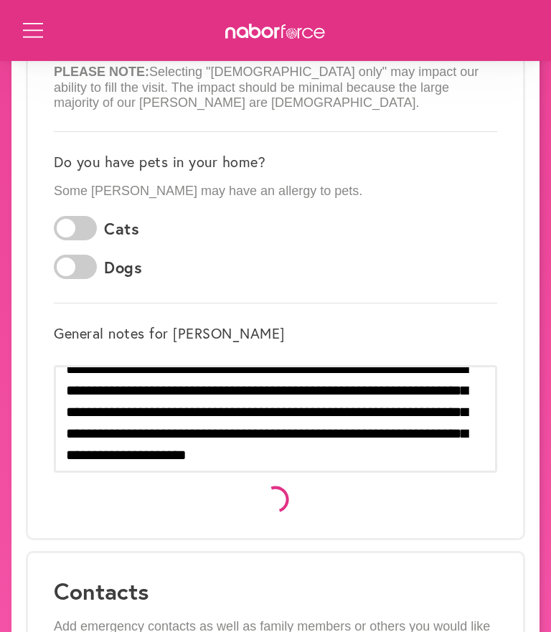
scroll to position [0, 0]
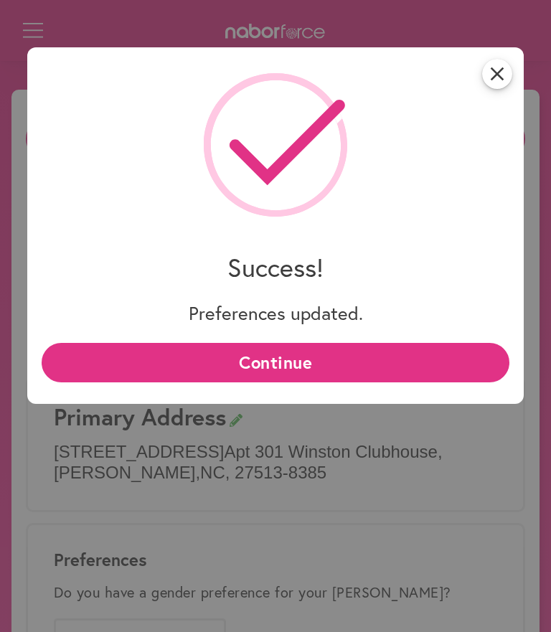
click at [302, 363] on button "Continue" at bounding box center [275, 362] width 467 height 39
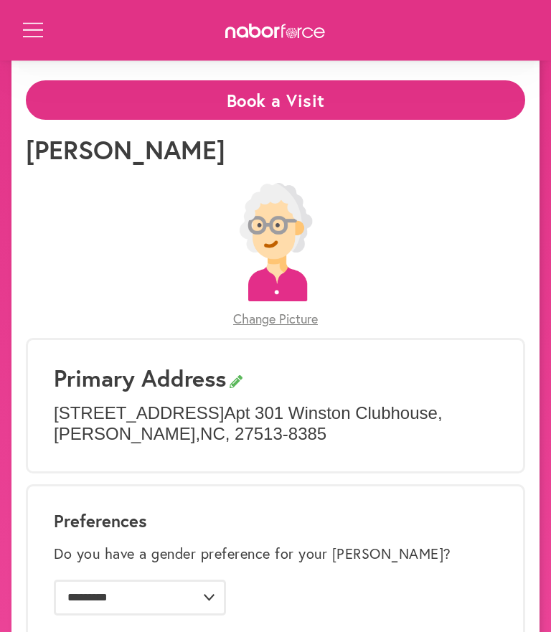
scroll to position [42, 0]
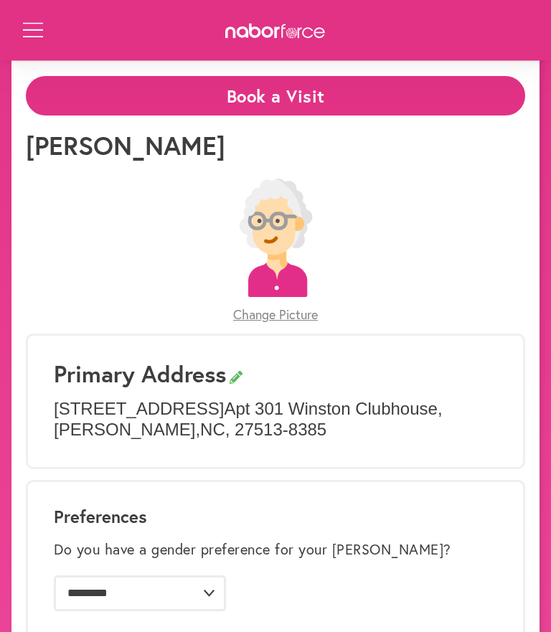
click at [281, 316] on span "Change Picture" at bounding box center [275, 316] width 85 height 16
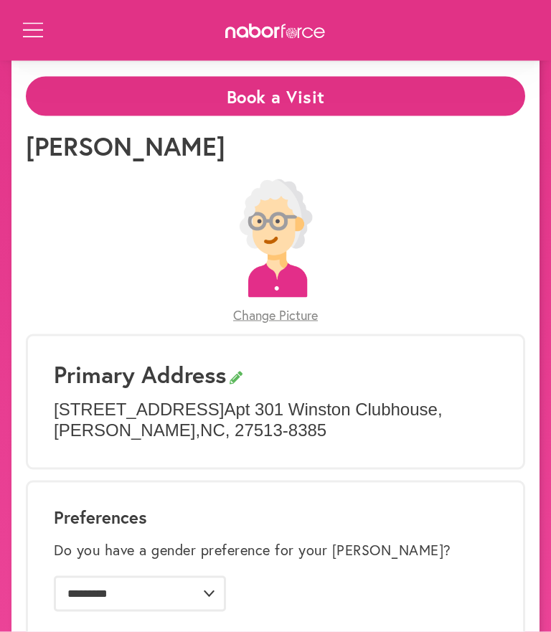
scroll to position [43, 0]
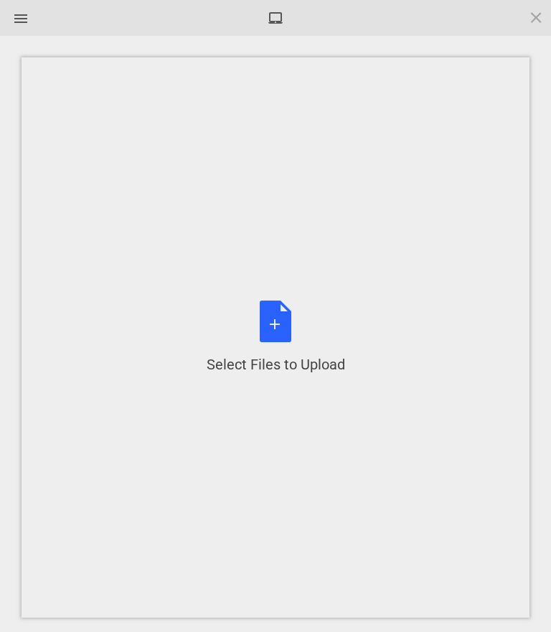
click at [274, 374] on div "Select Files to Upload" at bounding box center [275, 364] width 138 height 20
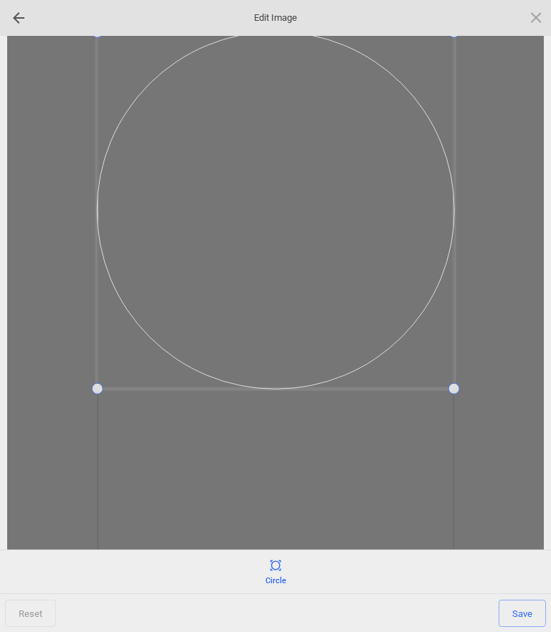
click at [536, 14] on span at bounding box center [536, 17] width 16 height 16
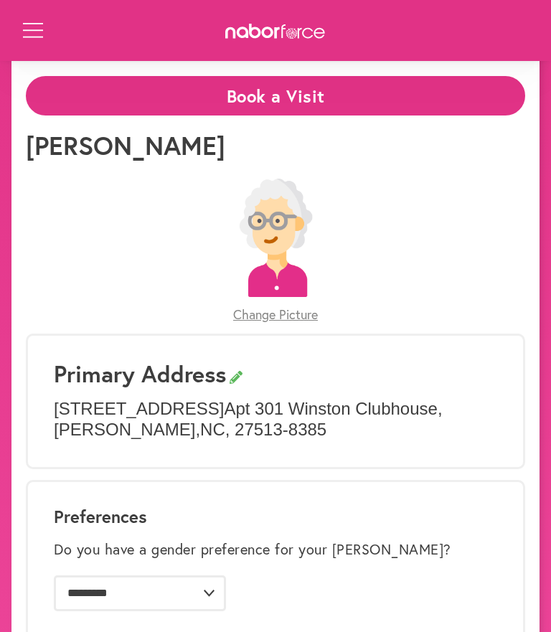
click at [289, 317] on span "Change Picture" at bounding box center [275, 315] width 85 height 16
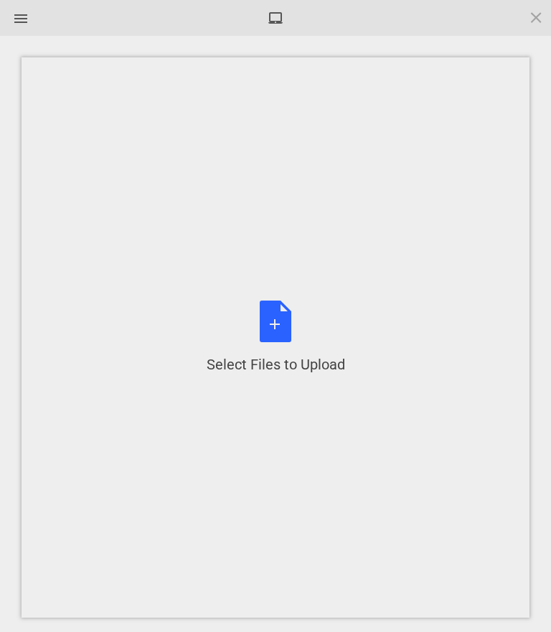
click at [285, 353] on div "Select Files to Upload or Drag and Drop, Copy and Paste Files" at bounding box center [275, 337] width 138 height 74
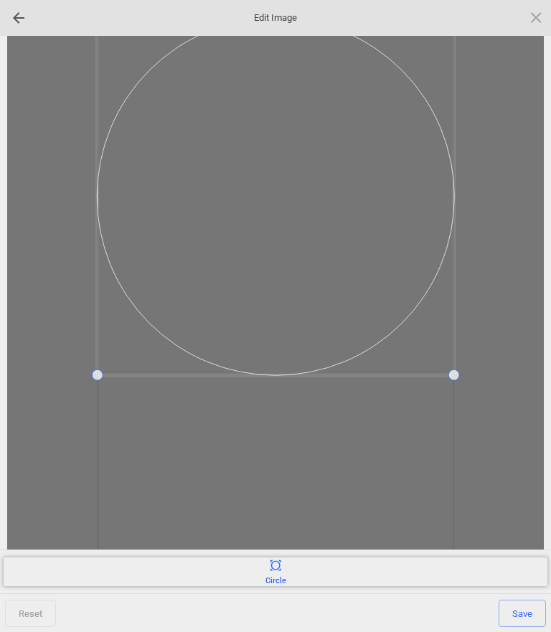
click at [287, 586] on div "Circle" at bounding box center [275, 571] width 543 height 29
click at [290, 586] on div "Circle" at bounding box center [275, 571] width 543 height 29
click at [528, 627] on span "Save" at bounding box center [521, 612] width 47 height 27
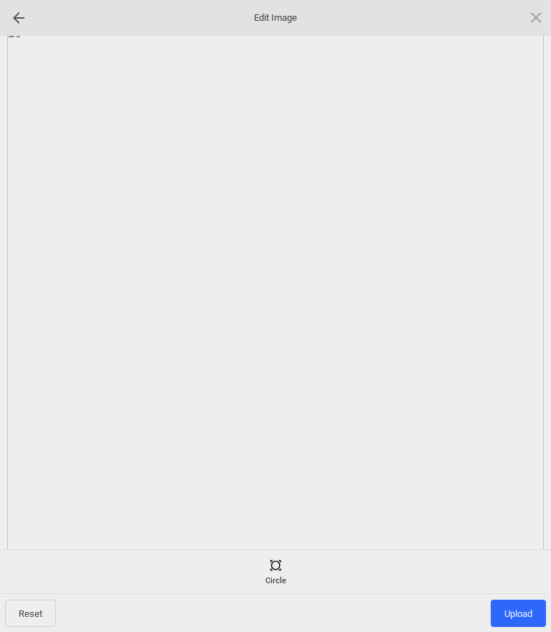
click at [9, 16] on div at bounding box center [18, 17] width 23 height 23
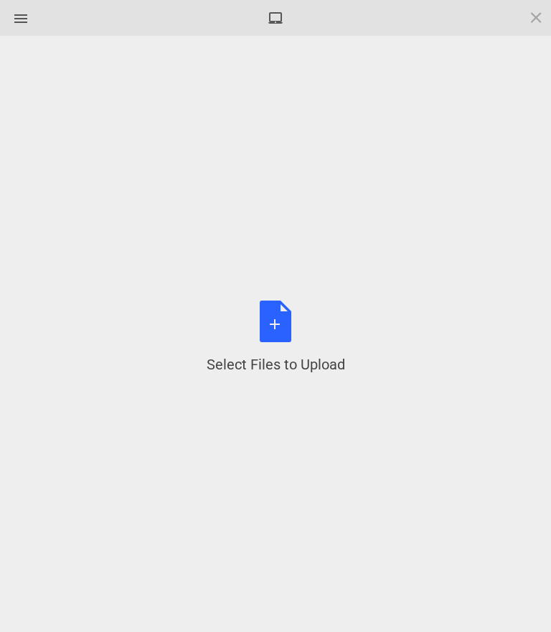
click at [14, 7] on div at bounding box center [20, 18] width 23 height 23
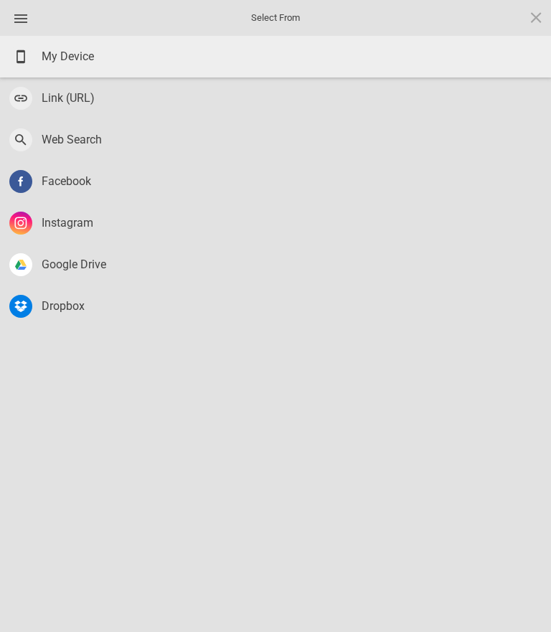
click at [85, 59] on span "My Device" at bounding box center [68, 57] width 52 height 16
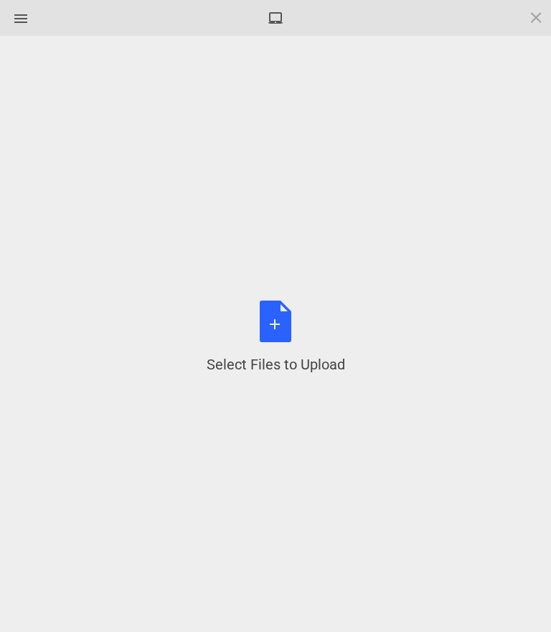
click at [10, 12] on div at bounding box center [20, 18] width 23 height 23
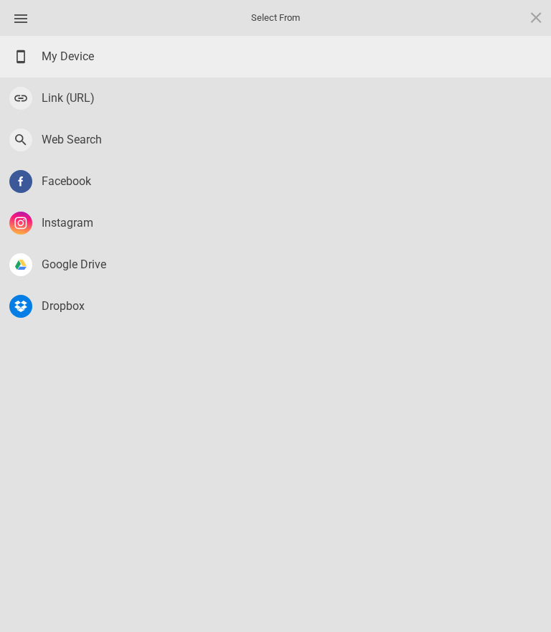
scroll to position [42, 0]
click at [22, 44] on div "My Device" at bounding box center [275, 57] width 551 height 42
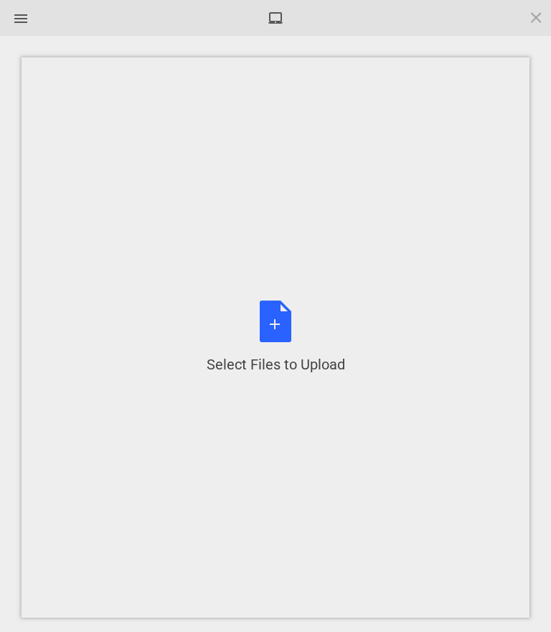
click at [280, 366] on div "Select Files to Upload or Drag and Drop, Copy and Paste Files" at bounding box center [275, 337] width 138 height 74
click at [296, 617] on div "Select Files to Upload or Drag and Drop, Copy and Paste Files" at bounding box center [276, 337] width 508 height 560
